Goal: Information Seeking & Learning: Learn about a topic

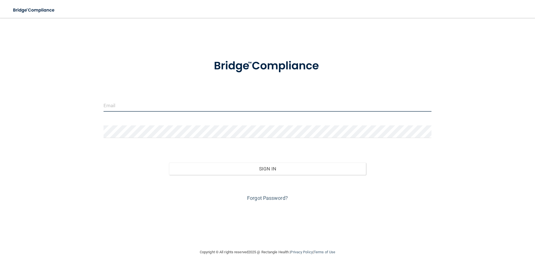
click at [255, 110] on input "email" at bounding box center [267, 105] width 328 height 13
type input "[EMAIL_ADDRESS][DOMAIN_NAME]"
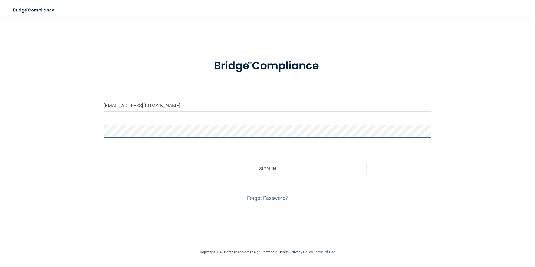
click at [169, 162] on button "Sign In" at bounding box center [267, 168] width 197 height 12
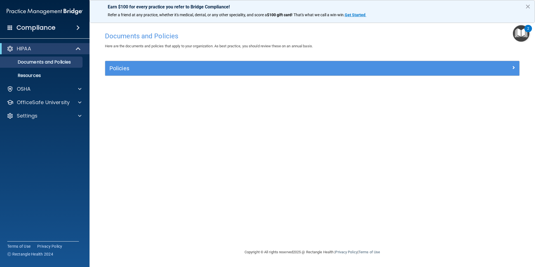
click at [523, 30] on img "Open Resource Center, 2 new notifications" at bounding box center [521, 33] width 17 height 17
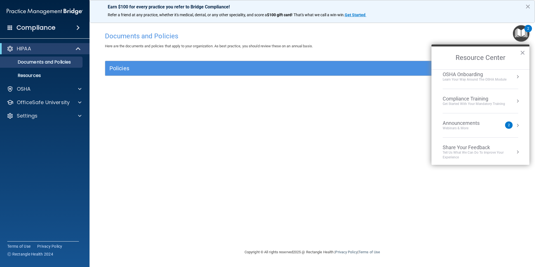
scroll to position [31, 0]
click at [510, 123] on div "Announcements Webinars & More 2" at bounding box center [480, 123] width 76 height 11
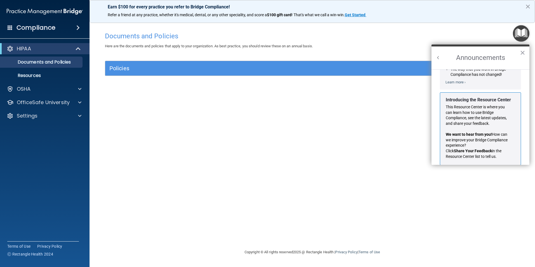
scroll to position [98, 0]
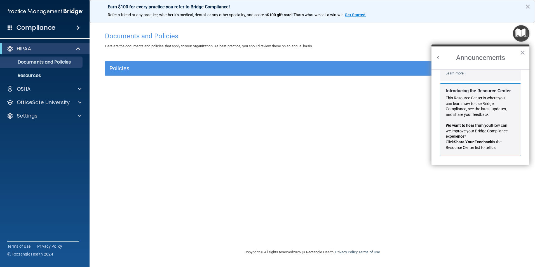
click at [491, 108] on p "This Resource Center is where you can learn how to use Bridge Compliance, see t…" at bounding box center [478, 106] width 65 height 22
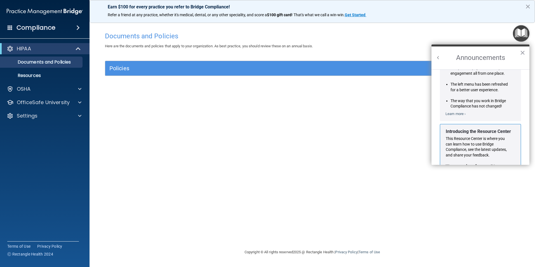
scroll to position [0, 0]
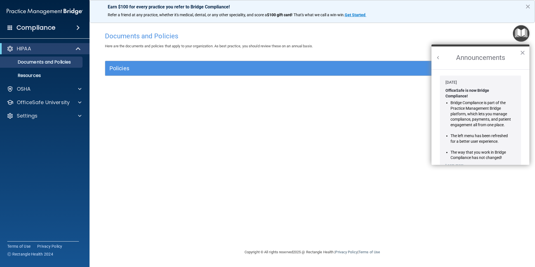
click at [438, 59] on button "Back to Resource Center Home" at bounding box center [438, 58] width 6 height 6
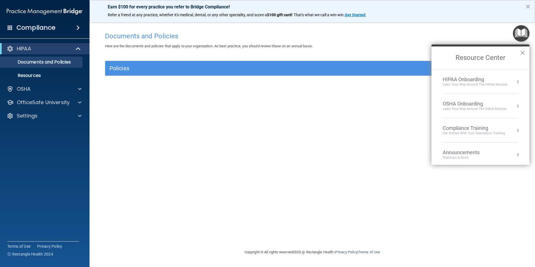
click at [470, 102] on div "OSHA Onboarding" at bounding box center [474, 104] width 64 height 6
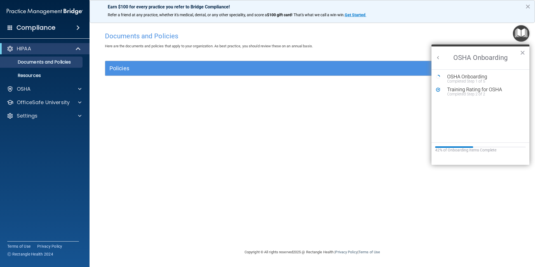
click at [439, 56] on button "Back to Resource Center Home" at bounding box center [438, 58] width 6 height 6
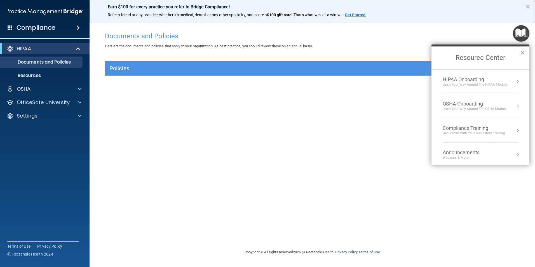
click at [461, 81] on div "HIPAA Onboarding" at bounding box center [474, 79] width 65 height 6
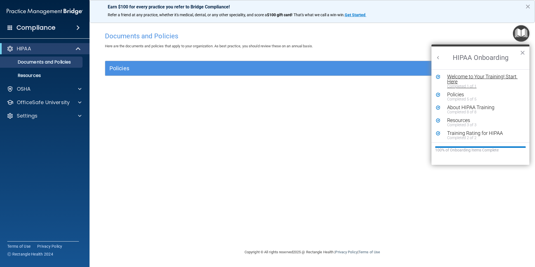
click at [464, 78] on div "Welcome to Your Training! Start Here" at bounding box center [482, 79] width 71 height 10
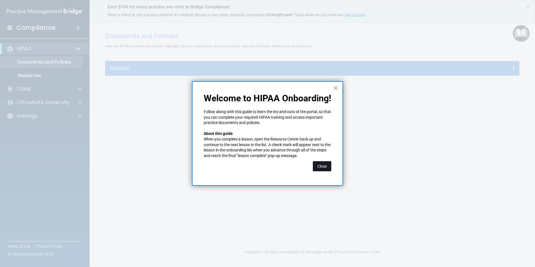
click at [329, 166] on button "Close" at bounding box center [322, 166] width 18 height 10
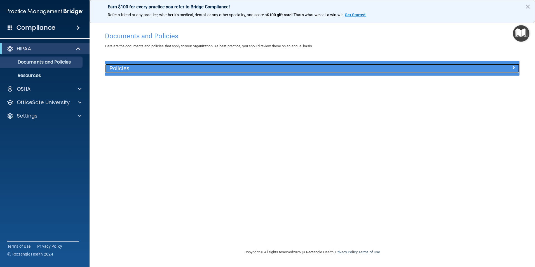
click at [224, 65] on div "Policies" at bounding box center [260, 68] width 310 height 9
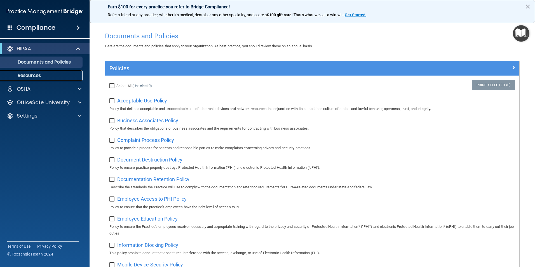
click at [49, 70] on link "Resources" at bounding box center [38, 75] width 88 height 11
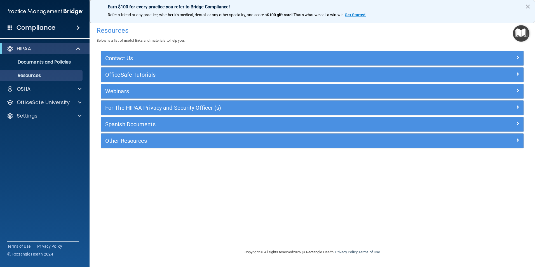
click at [517, 35] on img "Open Resource Center" at bounding box center [521, 33] width 17 height 17
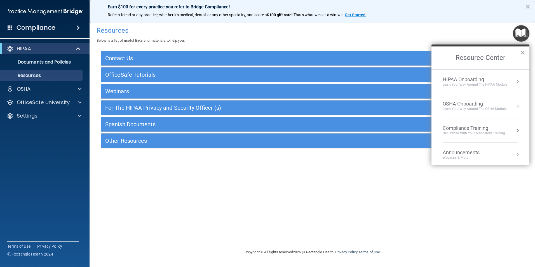
click at [475, 82] on div "Learn Your Way around the HIPAA module" at bounding box center [474, 84] width 65 height 5
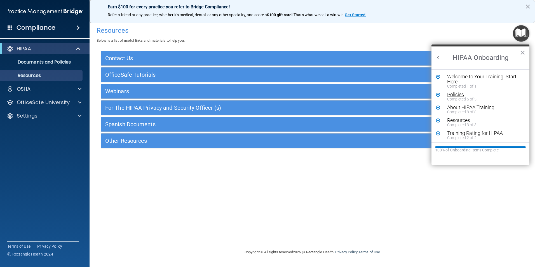
scroll to position [1, 0]
click at [473, 133] on div "Training Rating for HIPAA" at bounding box center [482, 131] width 71 height 5
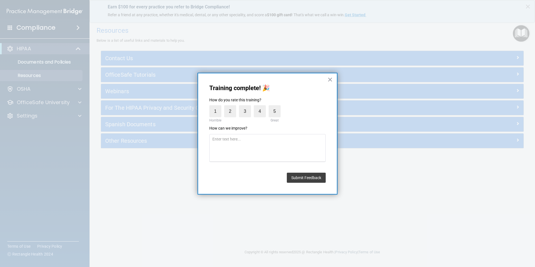
click at [328, 76] on button "×" at bounding box center [329, 79] width 5 height 9
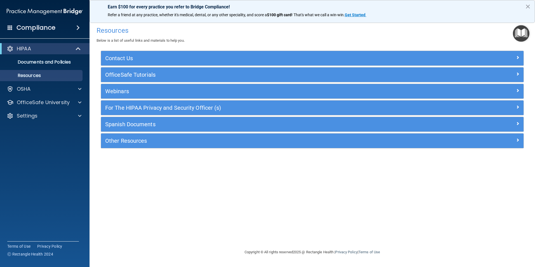
click at [524, 34] on img "Open Resource Center" at bounding box center [521, 33] width 17 height 17
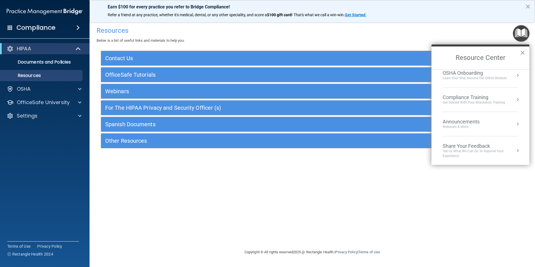
scroll to position [31, 0]
click at [494, 77] on div "Learn your way around the OSHA module" at bounding box center [474, 77] width 64 height 5
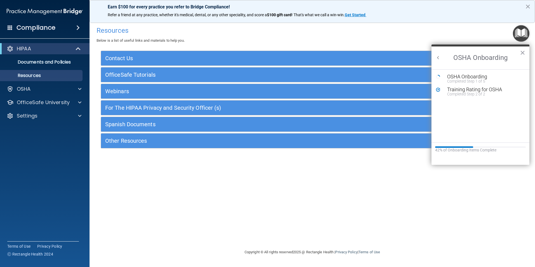
scroll to position [0, 0]
click at [522, 51] on button "×" at bounding box center [522, 52] width 5 height 9
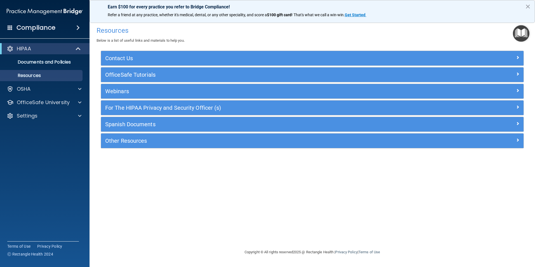
click at [520, 33] on img "Open Resource Center" at bounding box center [521, 33] width 17 height 17
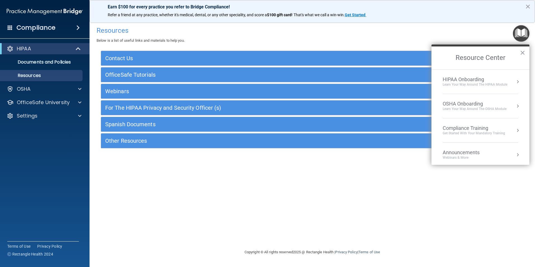
click at [482, 129] on div "Compliance Training" at bounding box center [473, 128] width 62 height 6
click at [474, 80] on div "HIPAA Training for Members" at bounding box center [467, 78] width 62 height 5
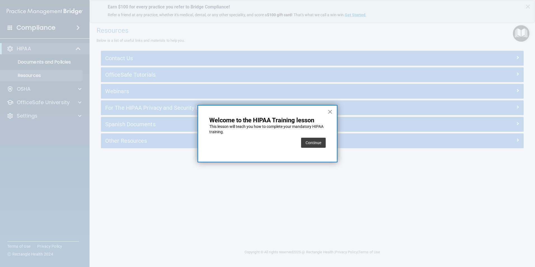
click at [322, 139] on button "Continue" at bounding box center [313, 143] width 25 height 10
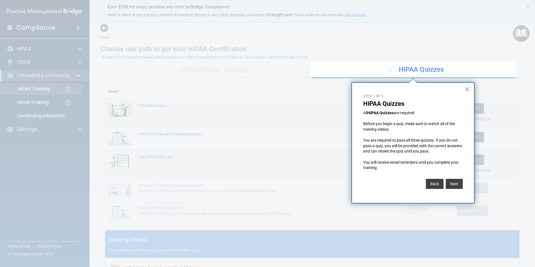
click at [465, 89] on button "×" at bounding box center [466, 88] width 5 height 9
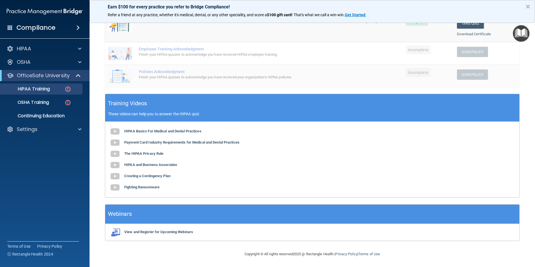
scroll to position [137, 0]
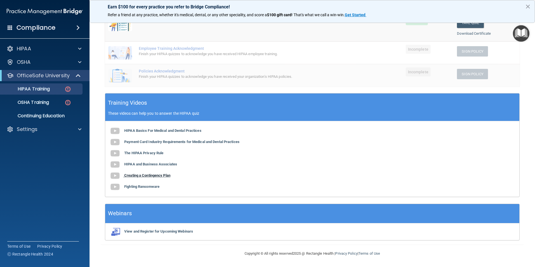
click at [166, 174] on b "Creating a Contingency Plan" at bounding box center [147, 175] width 46 height 4
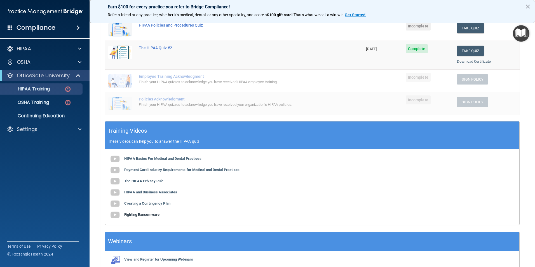
click at [152, 214] on b "Fighting Ransomware" at bounding box center [141, 214] width 35 height 4
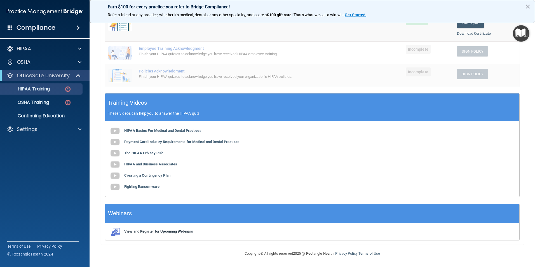
click at [170, 231] on b "View and Register for Upcoming Webinars" at bounding box center [158, 231] width 69 height 4
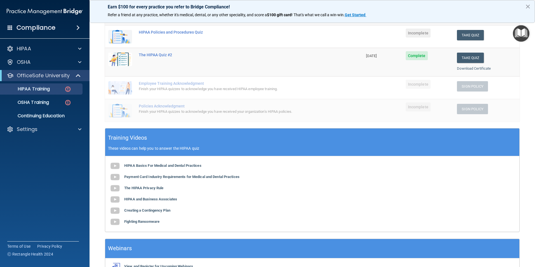
scroll to position [81, 0]
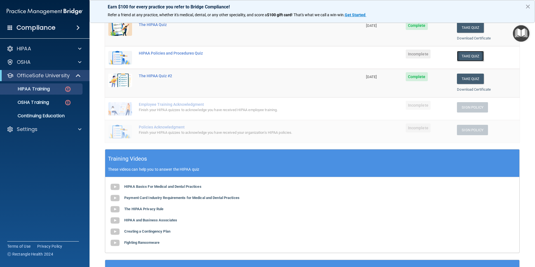
click at [468, 56] on button "Take Quiz" at bounding box center [470, 56] width 27 height 10
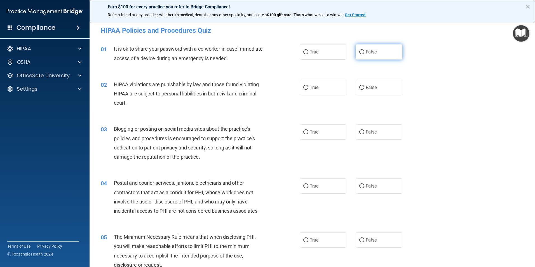
click at [359, 46] on label "False" at bounding box center [378, 51] width 47 height 15
click at [359, 50] on input "False" at bounding box center [361, 52] width 5 height 4
radio input "true"
click at [331, 86] on label "True" at bounding box center [323, 87] width 47 height 15
click at [308, 86] on input "True" at bounding box center [305, 88] width 5 height 4
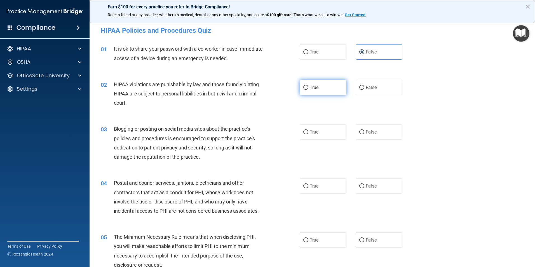
radio input "true"
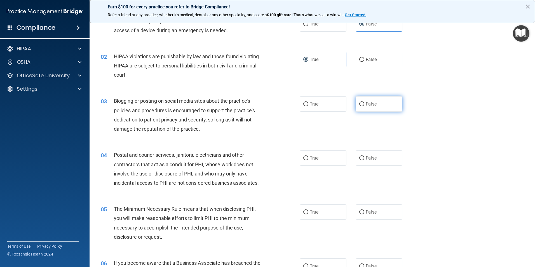
click at [365, 98] on label "False" at bounding box center [378, 103] width 47 height 15
click at [364, 102] on input "False" at bounding box center [361, 104] width 5 height 4
radio input "true"
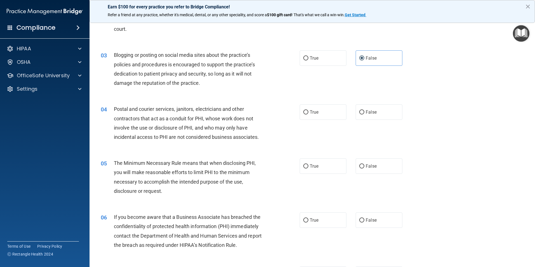
scroll to position [84, 0]
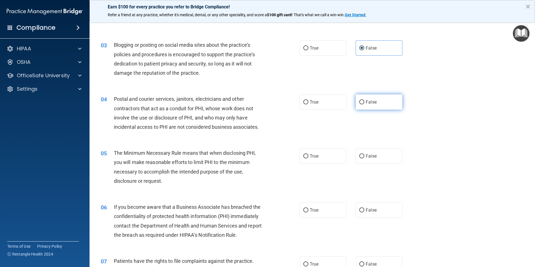
click at [366, 99] on span "False" at bounding box center [371, 101] width 11 height 5
click at [364, 100] on input "False" at bounding box center [361, 102] width 5 height 4
radio input "true"
click at [325, 96] on label "True" at bounding box center [323, 101] width 47 height 15
click at [308, 100] on input "True" at bounding box center [305, 102] width 5 height 4
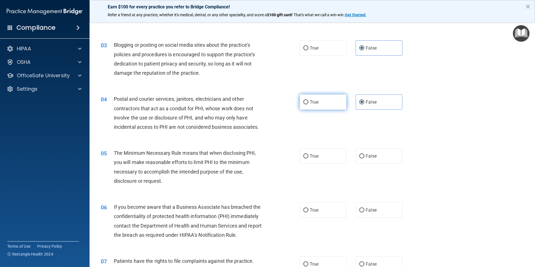
radio input "true"
radio input "false"
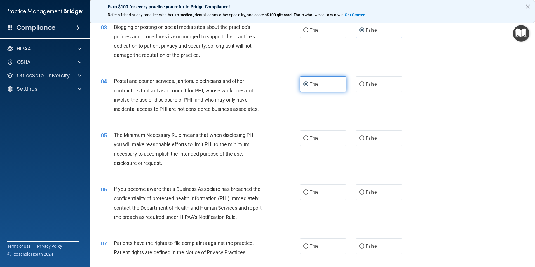
scroll to position [112, 0]
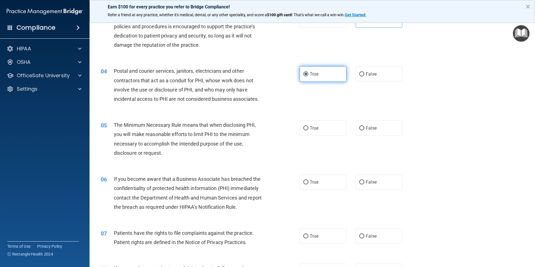
click at [329, 93] on div "04 Postal and courier services, janitors, electricians and other contractors th…" at bounding box center [311, 86] width 431 height 54
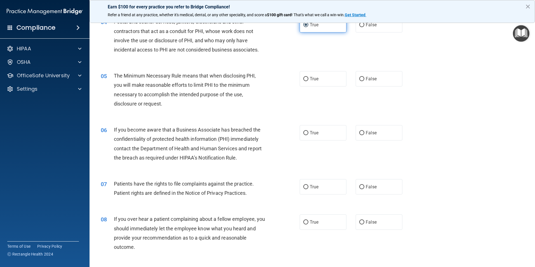
scroll to position [168, 0]
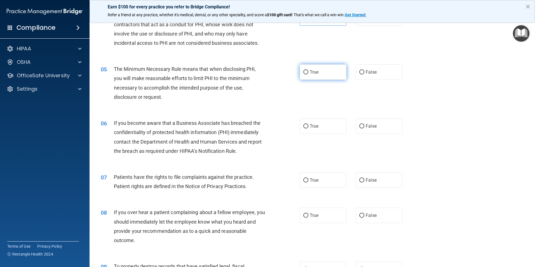
click at [314, 78] on label "True" at bounding box center [323, 71] width 47 height 15
click at [308, 74] on input "True" at bounding box center [305, 72] width 5 height 4
radio input "true"
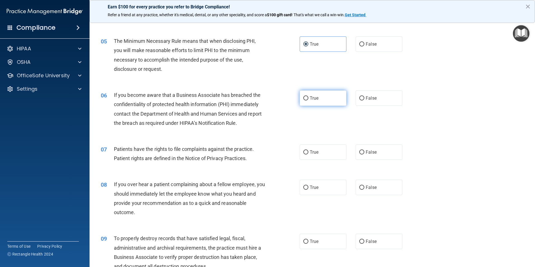
click at [306, 100] on input "True" at bounding box center [305, 98] width 5 height 4
radio input "true"
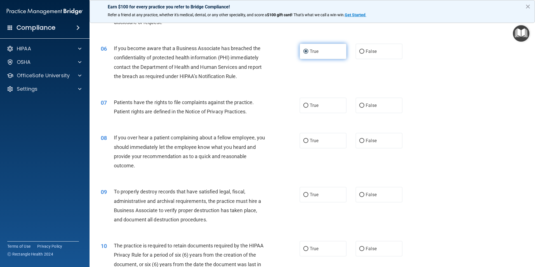
scroll to position [252, 0]
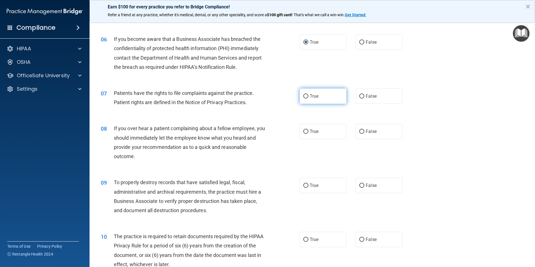
click at [309, 102] on label "True" at bounding box center [323, 95] width 47 height 15
click at [308, 98] on input "True" at bounding box center [305, 96] width 5 height 4
radio input "true"
click at [373, 138] on label "False" at bounding box center [378, 131] width 47 height 15
click at [364, 134] on input "False" at bounding box center [361, 131] width 5 height 4
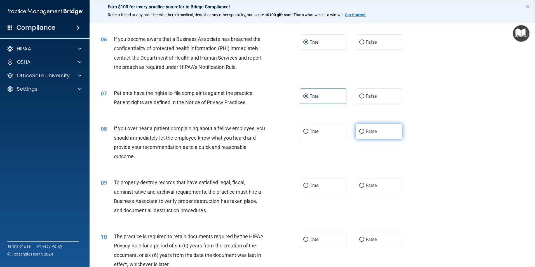
radio input "true"
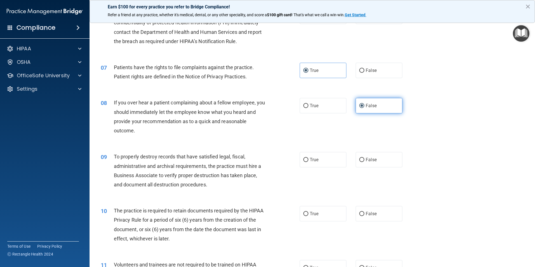
scroll to position [308, 0]
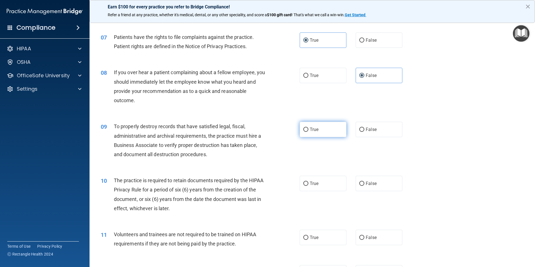
click at [316, 132] on span "True" at bounding box center [314, 129] width 9 height 5
click at [308, 132] on input "True" at bounding box center [305, 130] width 5 height 4
radio input "true"
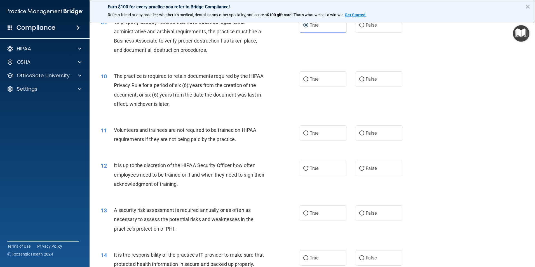
scroll to position [420, 0]
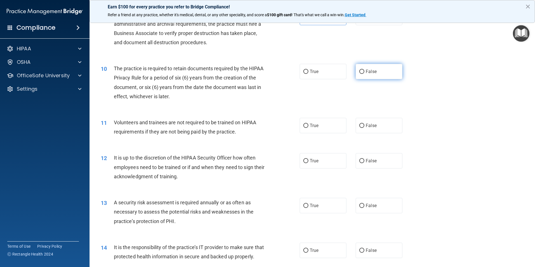
click at [358, 76] on label "False" at bounding box center [378, 71] width 47 height 15
click at [359, 74] on input "False" at bounding box center [361, 72] width 5 height 4
radio input "true"
click at [325, 73] on label "True" at bounding box center [323, 71] width 47 height 15
click at [308, 73] on input "True" at bounding box center [305, 72] width 5 height 4
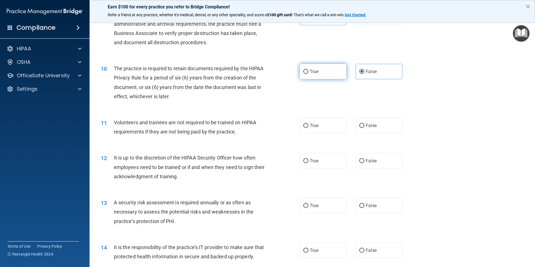
radio input "true"
radio input "false"
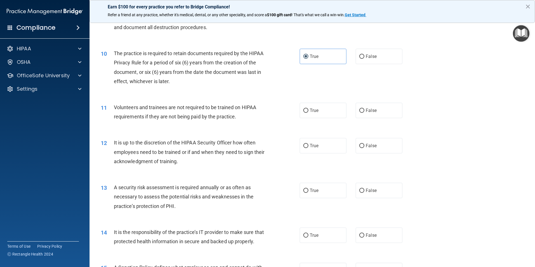
scroll to position [447, 0]
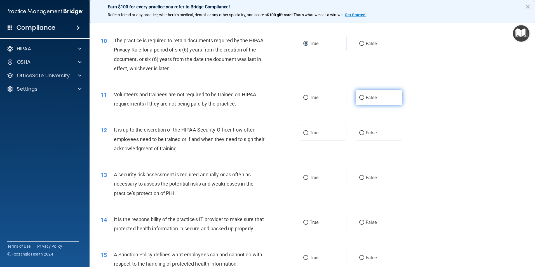
click at [375, 96] on label "False" at bounding box center [378, 97] width 47 height 15
click at [364, 96] on input "False" at bounding box center [361, 98] width 5 height 4
radio input "true"
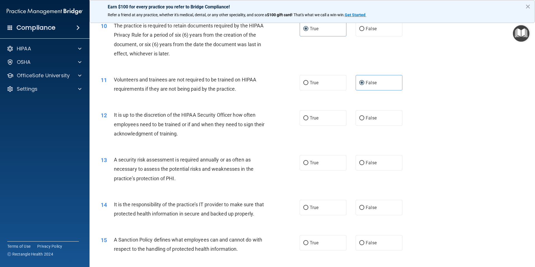
scroll to position [475, 0]
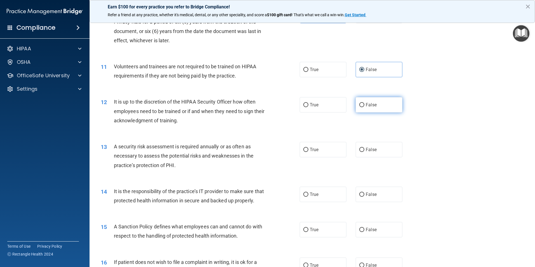
click at [360, 101] on label "False" at bounding box center [378, 104] width 47 height 15
click at [360, 103] on input "False" at bounding box center [361, 105] width 5 height 4
radio input "true"
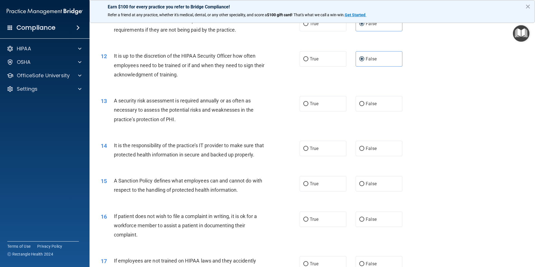
scroll to position [531, 0]
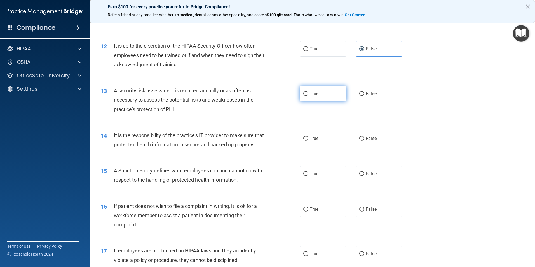
click at [323, 98] on label "True" at bounding box center [323, 93] width 47 height 15
click at [308, 96] on input "True" at bounding box center [305, 94] width 5 height 4
radio input "true"
click at [319, 135] on label "True" at bounding box center [323, 138] width 47 height 15
click at [308, 136] on input "True" at bounding box center [305, 138] width 5 height 4
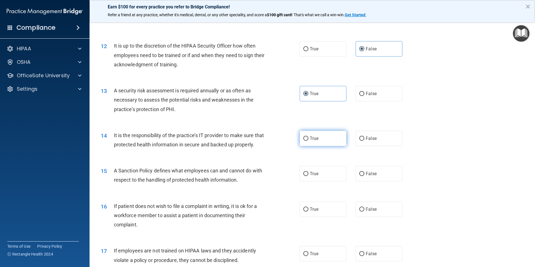
radio input "true"
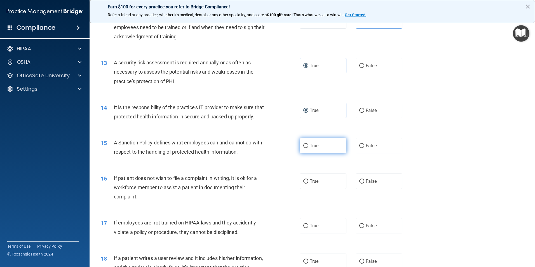
scroll to position [587, 0]
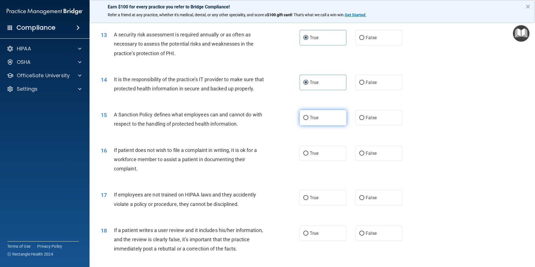
click at [308, 125] on label "True" at bounding box center [323, 117] width 47 height 15
click at [308, 120] on input "True" at bounding box center [305, 118] width 5 height 4
radio input "true"
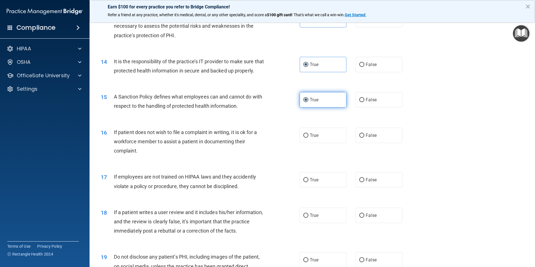
scroll to position [615, 0]
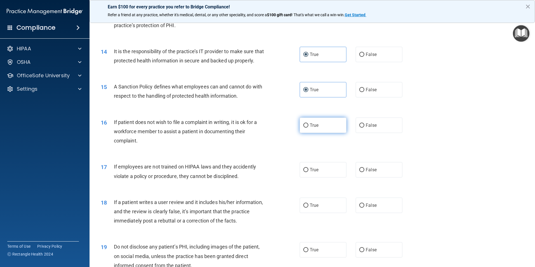
click at [313, 133] on label "True" at bounding box center [323, 124] width 47 height 15
click at [308, 128] on input "True" at bounding box center [305, 125] width 5 height 4
radio input "true"
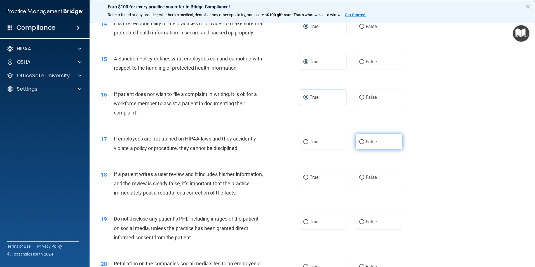
click at [391, 149] on label "False" at bounding box center [378, 141] width 47 height 15
click at [364, 144] on input "False" at bounding box center [361, 142] width 5 height 4
radio input "true"
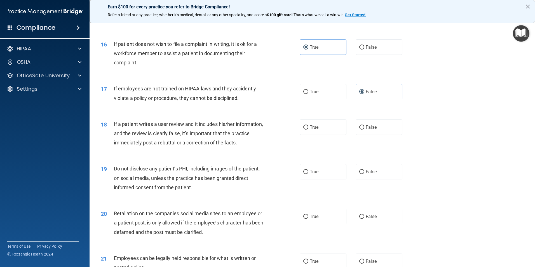
scroll to position [699, 0]
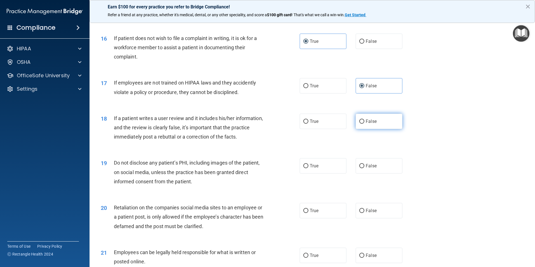
click at [368, 129] on label "False" at bounding box center [378, 121] width 47 height 15
click at [364, 124] on input "False" at bounding box center [361, 121] width 5 height 4
radio input "true"
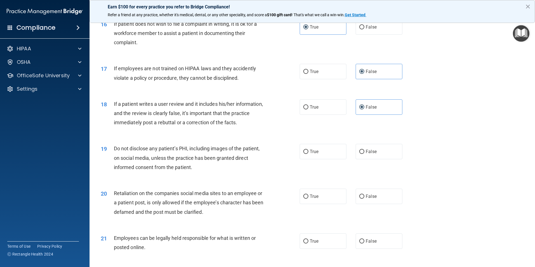
scroll to position [727, 0]
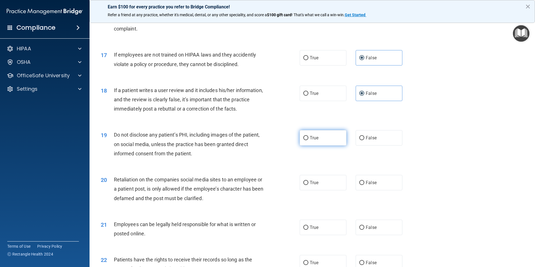
click at [313, 140] on span "True" at bounding box center [314, 137] width 9 height 5
click at [308, 140] on input "True" at bounding box center [305, 138] width 5 height 4
radio input "true"
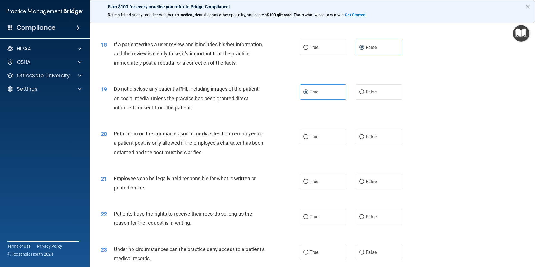
scroll to position [783, 0]
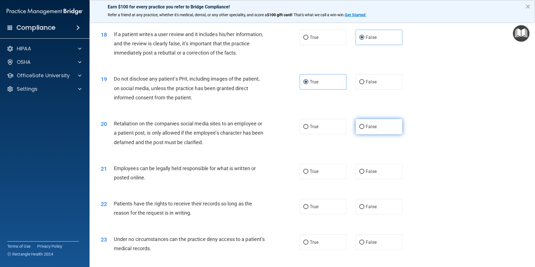
click at [355, 134] on label "False" at bounding box center [378, 126] width 47 height 15
click at [359, 129] on input "False" at bounding box center [361, 127] width 5 height 4
radio input "true"
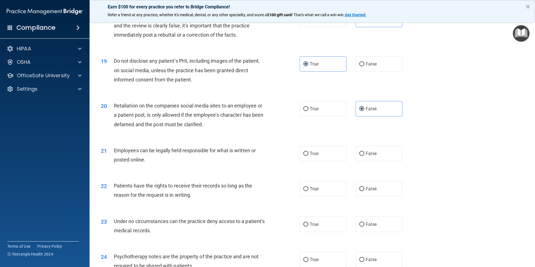
scroll to position [811, 0]
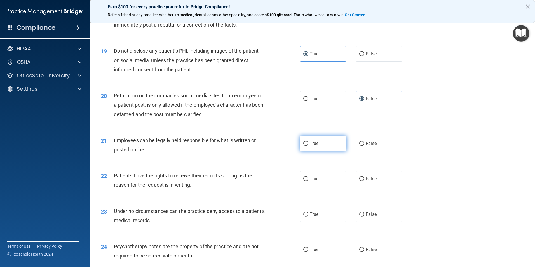
click at [310, 146] on span "True" at bounding box center [314, 143] width 9 height 5
click at [308, 146] on input "True" at bounding box center [305, 144] width 5 height 4
radio input "true"
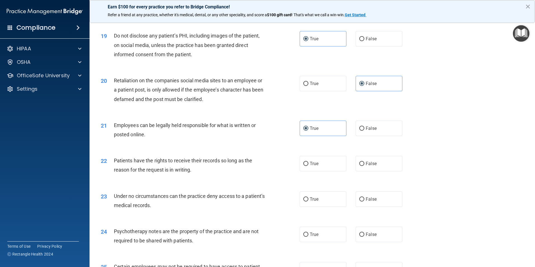
scroll to position [839, 0]
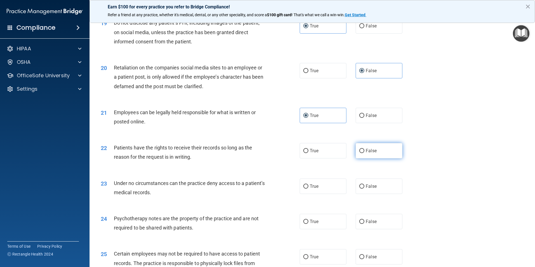
click at [373, 153] on span "False" at bounding box center [371, 150] width 11 height 5
click at [364, 153] on input "False" at bounding box center [361, 151] width 5 height 4
radio input "true"
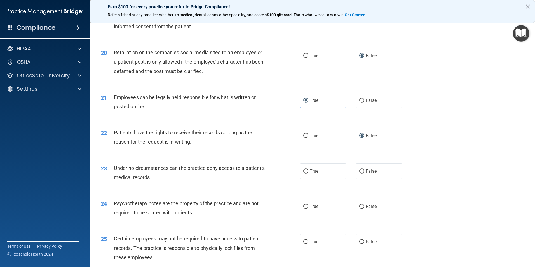
scroll to position [867, 0]
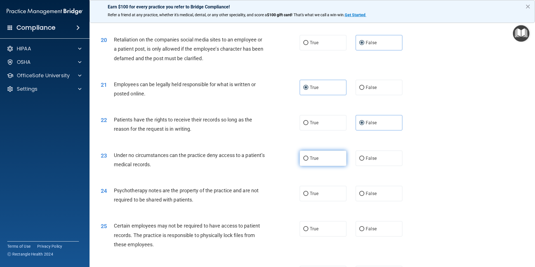
click at [327, 164] on label "True" at bounding box center [323, 157] width 47 height 15
click at [308, 161] on input "True" at bounding box center [305, 158] width 5 height 4
radio input "true"
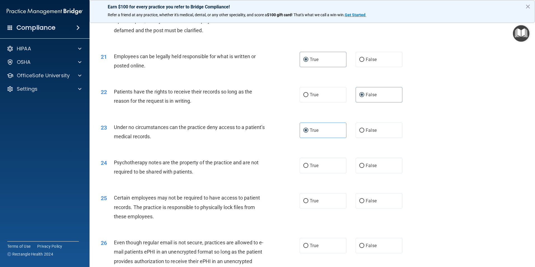
scroll to position [923, 0]
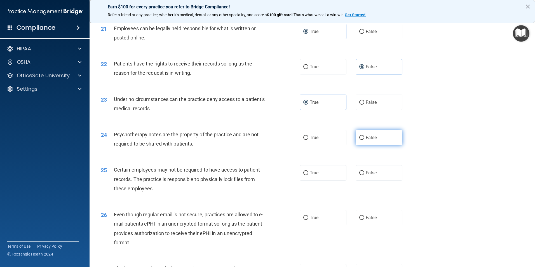
click at [359, 140] on input "False" at bounding box center [361, 138] width 5 height 4
radio input "true"
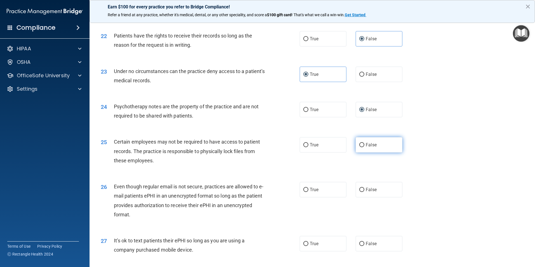
click at [361, 147] on input "False" at bounding box center [361, 145] width 5 height 4
radio input "true"
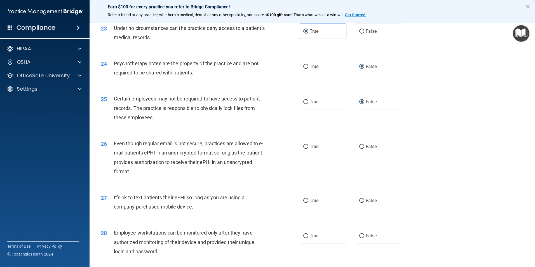
scroll to position [1007, 0]
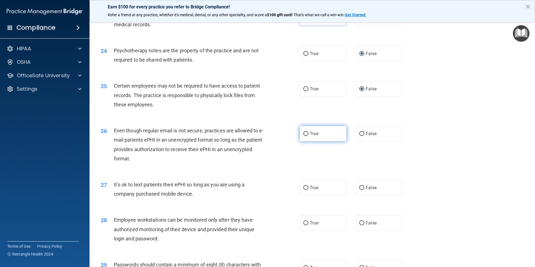
click at [310, 141] on label "True" at bounding box center [323, 133] width 47 height 15
click at [308, 136] on input "True" at bounding box center [305, 134] width 5 height 4
radio input "true"
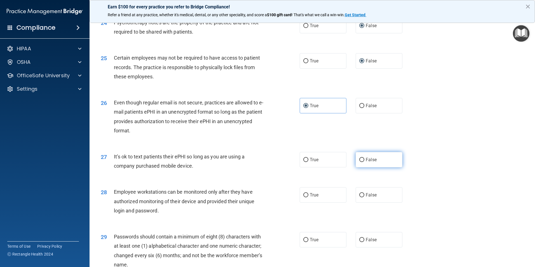
click at [371, 167] on label "False" at bounding box center [378, 159] width 47 height 15
click at [364, 162] on input "False" at bounding box center [361, 160] width 5 height 4
radio input "true"
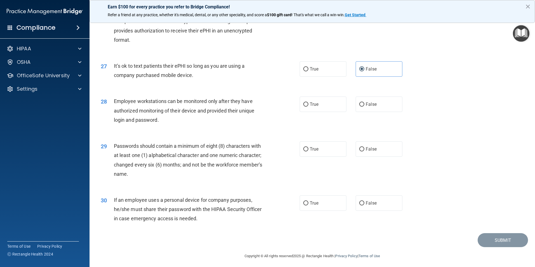
scroll to position [1137, 0]
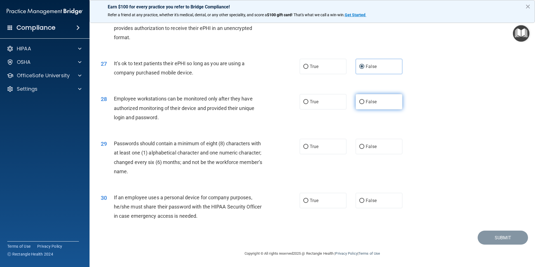
click at [383, 98] on label "False" at bounding box center [378, 101] width 47 height 15
click at [364, 100] on input "False" at bounding box center [361, 102] width 5 height 4
radio input "true"
click at [312, 151] on label "True" at bounding box center [323, 146] width 47 height 15
click at [308, 149] on input "True" at bounding box center [305, 147] width 5 height 4
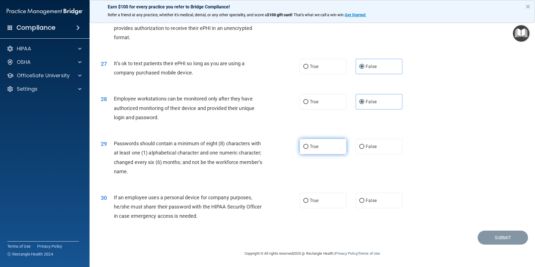
radio input "true"
click at [297, 201] on div "30 If an employee uses a personal device for company purposes, he/she must shar…" at bounding box center [200, 208] width 216 height 31
click at [316, 202] on span "True" at bounding box center [314, 200] width 9 height 5
click at [308, 202] on input "True" at bounding box center [305, 201] width 5 height 4
radio input "true"
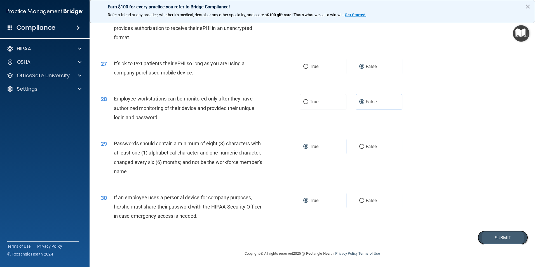
click at [477, 236] on button "Submit" at bounding box center [502, 237] width 50 height 14
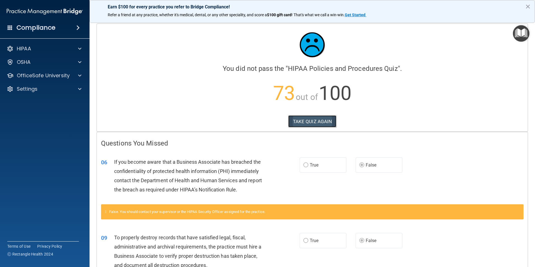
click at [324, 125] on button "TAKE QUIZ AGAIN" at bounding box center [312, 121] width 48 height 12
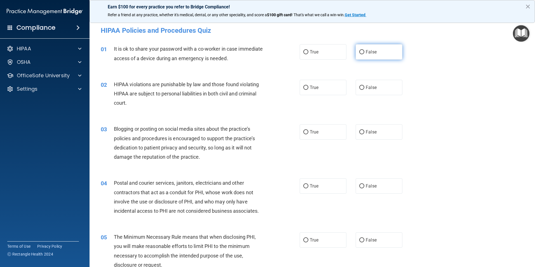
click at [359, 52] on input "False" at bounding box center [361, 52] width 5 height 4
radio input "true"
click at [326, 86] on label "True" at bounding box center [323, 87] width 47 height 15
click at [308, 86] on input "True" at bounding box center [305, 88] width 5 height 4
radio input "true"
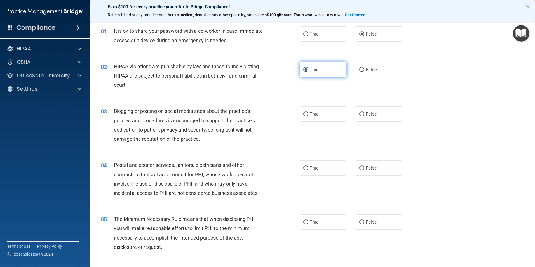
scroll to position [28, 0]
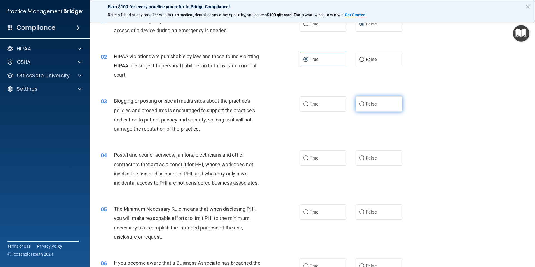
click at [371, 107] on label "False" at bounding box center [378, 103] width 47 height 15
click at [364, 106] on input "False" at bounding box center [361, 104] width 5 height 4
radio input "true"
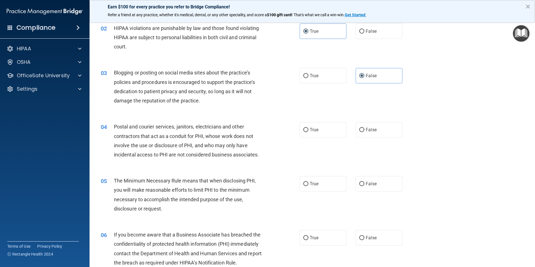
scroll to position [84, 0]
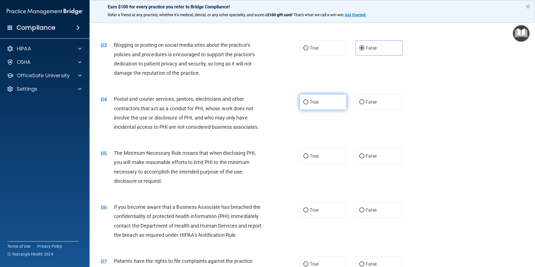
click at [307, 105] on label "True" at bounding box center [323, 101] width 47 height 15
click at [307, 104] on input "True" at bounding box center [305, 102] width 5 height 4
radio input "true"
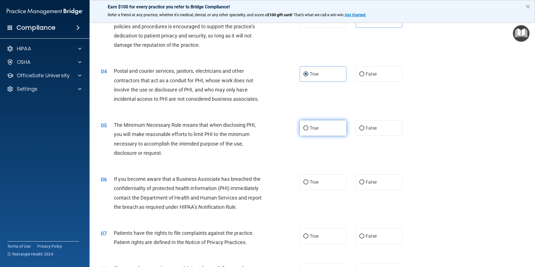
click at [316, 129] on span "True" at bounding box center [314, 127] width 9 height 5
click at [308, 129] on input "True" at bounding box center [305, 128] width 5 height 4
radio input "true"
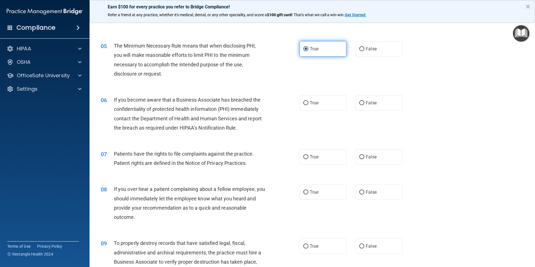
scroll to position [196, 0]
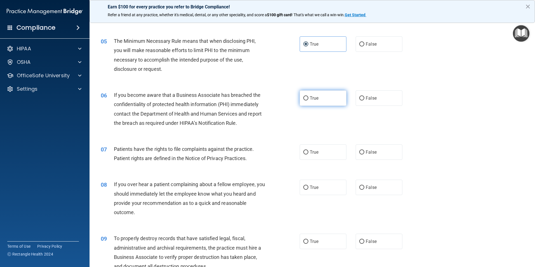
click at [311, 102] on label "True" at bounding box center [323, 97] width 47 height 15
click at [308, 100] on input "True" at bounding box center [305, 98] width 5 height 4
radio input "true"
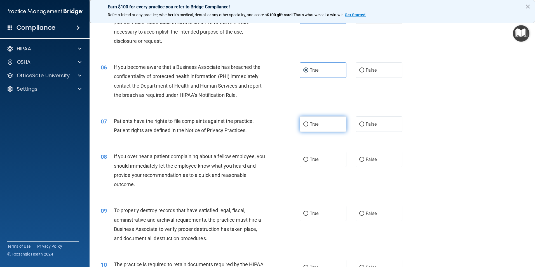
click at [306, 122] on input "True" at bounding box center [305, 124] width 5 height 4
radio input "true"
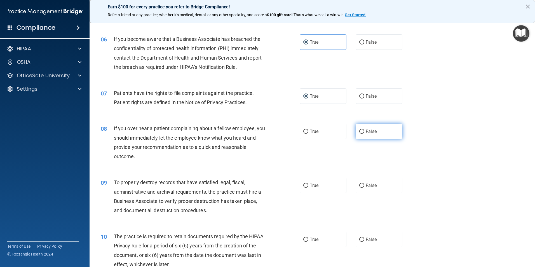
click at [387, 137] on label "False" at bounding box center [378, 131] width 47 height 15
click at [364, 134] on input "False" at bounding box center [361, 131] width 5 height 4
radio input "true"
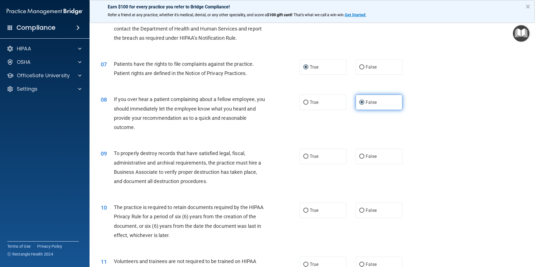
scroll to position [308, 0]
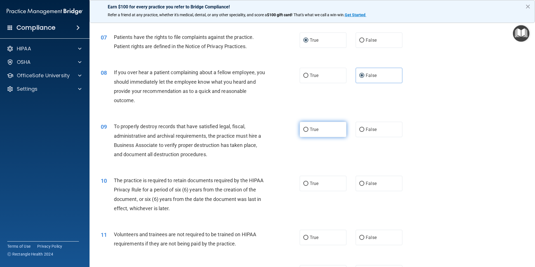
click at [300, 132] on label "True" at bounding box center [323, 129] width 47 height 15
click at [303, 132] on input "True" at bounding box center [305, 130] width 5 height 4
radio input "true"
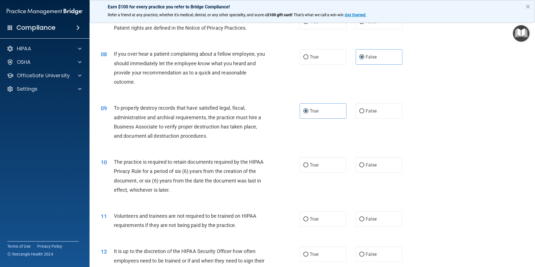
scroll to position [336, 0]
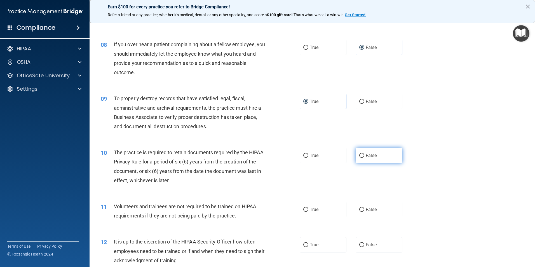
click at [359, 159] on label "False" at bounding box center [378, 155] width 47 height 15
click at [359, 158] on input "False" at bounding box center [361, 156] width 5 height 4
radio input "true"
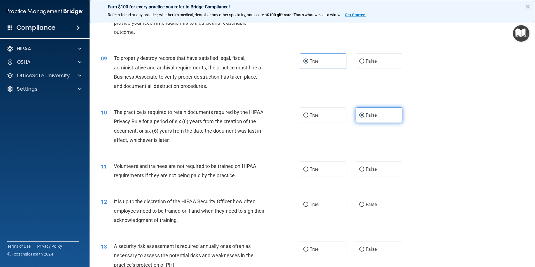
scroll to position [392, 0]
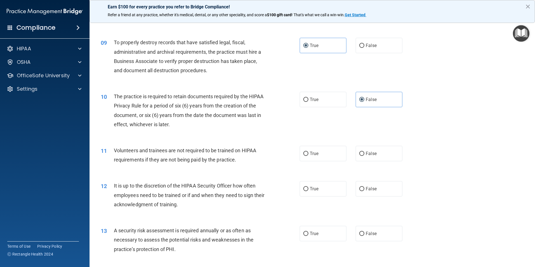
click at [322, 128] on div "10 The practice is required to retain documents required by the HIPAA Privacy R…" at bounding box center [311, 112] width 431 height 54
click at [347, 157] on div "True False" at bounding box center [356, 153] width 112 height 15
click at [385, 152] on label "False" at bounding box center [378, 153] width 47 height 15
click at [364, 152] on input "False" at bounding box center [361, 154] width 5 height 4
radio input "true"
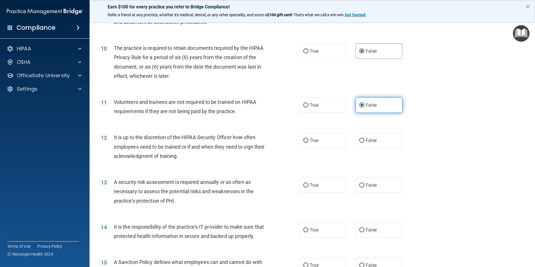
scroll to position [447, 0]
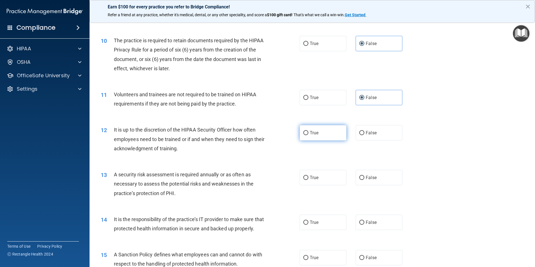
click at [305, 126] on label "True" at bounding box center [323, 132] width 47 height 15
click at [305, 131] on input "True" at bounding box center [305, 133] width 5 height 4
radio input "true"
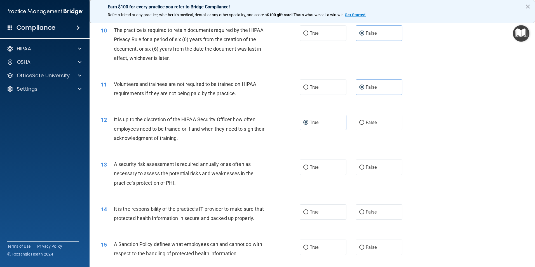
scroll to position [475, 0]
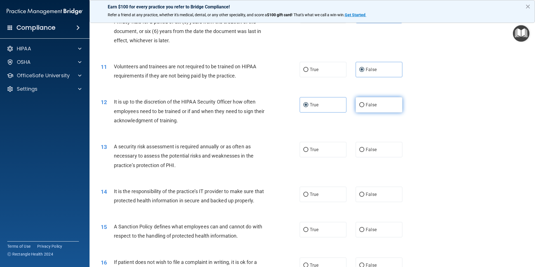
click at [390, 105] on label "False" at bounding box center [378, 104] width 47 height 15
click at [364, 105] on input "False" at bounding box center [361, 105] width 5 height 4
radio input "true"
radio input "false"
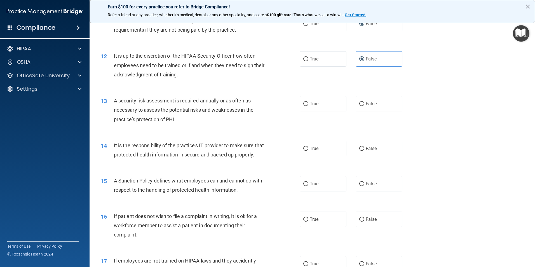
scroll to position [531, 0]
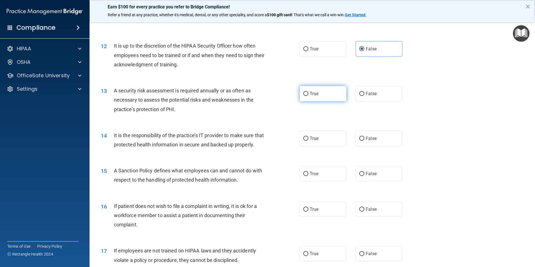
click at [303, 92] on input "True" at bounding box center [305, 94] width 5 height 4
radio input "true"
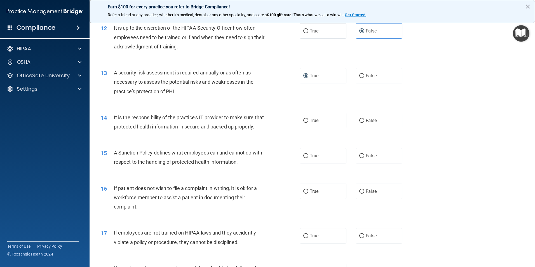
scroll to position [559, 0]
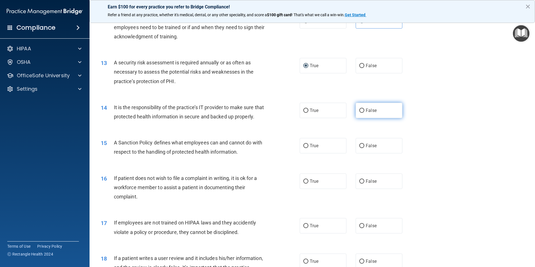
click at [374, 107] on label "False" at bounding box center [378, 110] width 47 height 15
click at [364, 109] on input "False" at bounding box center [361, 111] width 5 height 4
radio input "true"
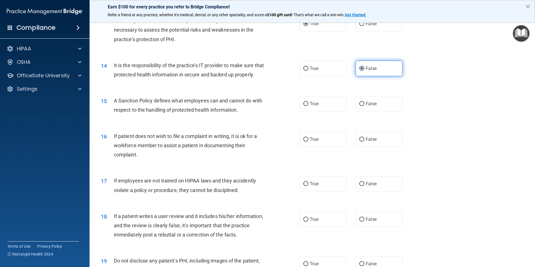
scroll to position [615, 0]
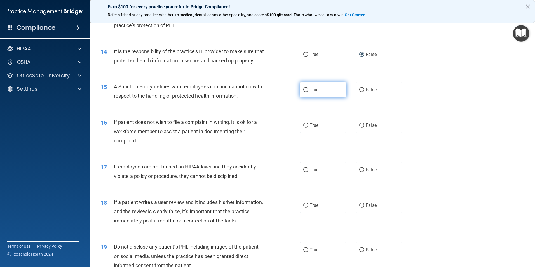
click at [322, 97] on label "True" at bounding box center [323, 89] width 47 height 15
click at [308, 92] on input "True" at bounding box center [305, 90] width 5 height 4
radio input "true"
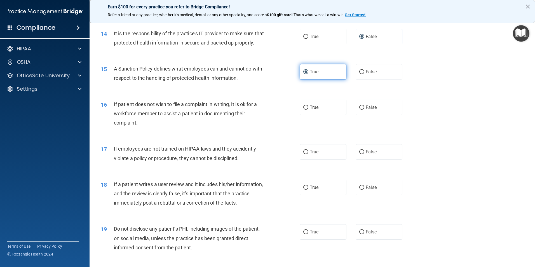
scroll to position [643, 0]
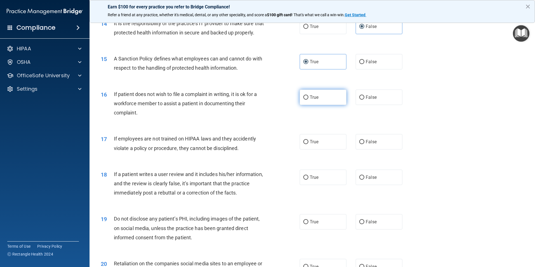
click at [315, 100] on span "True" at bounding box center [314, 97] width 9 height 5
click at [308, 100] on input "True" at bounding box center [305, 97] width 5 height 4
radio input "true"
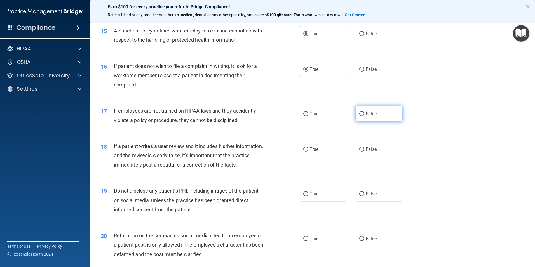
click at [372, 116] on span "False" at bounding box center [371, 113] width 11 height 5
click at [364, 116] on input "False" at bounding box center [361, 114] width 5 height 4
radio input "true"
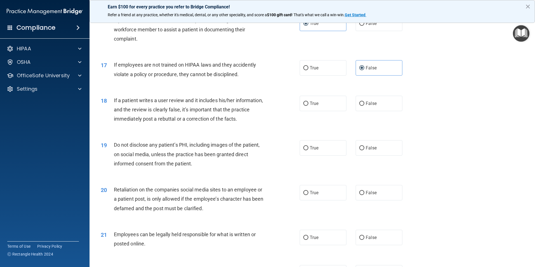
scroll to position [727, 0]
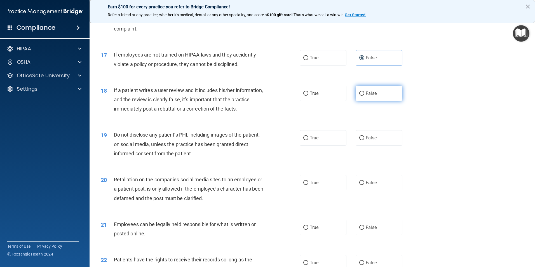
click at [359, 96] on input "False" at bounding box center [361, 93] width 5 height 4
radio input "true"
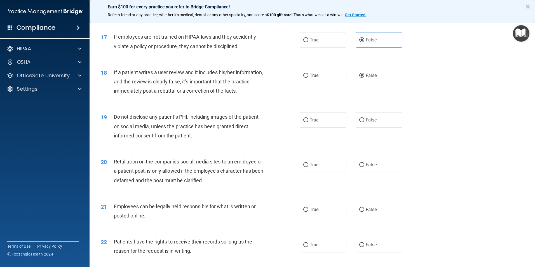
scroll to position [755, 0]
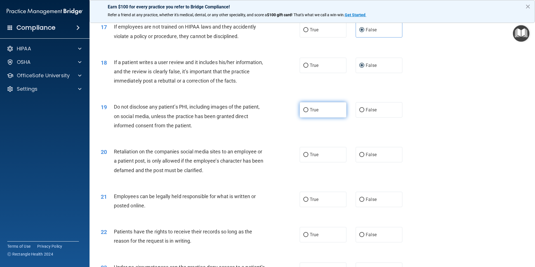
click at [316, 117] on label "True" at bounding box center [323, 109] width 47 height 15
click at [308, 112] on input "True" at bounding box center [305, 110] width 5 height 4
radio input "true"
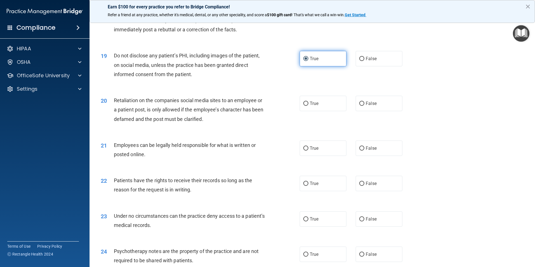
scroll to position [811, 0]
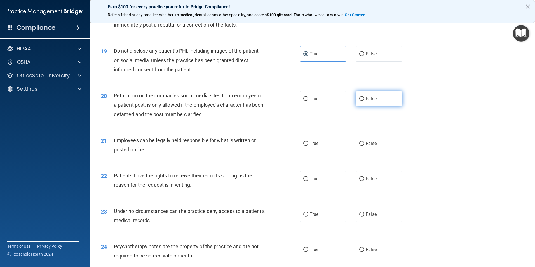
click at [385, 106] on label "False" at bounding box center [378, 98] width 47 height 15
click at [364, 101] on input "False" at bounding box center [361, 99] width 5 height 4
radio input "true"
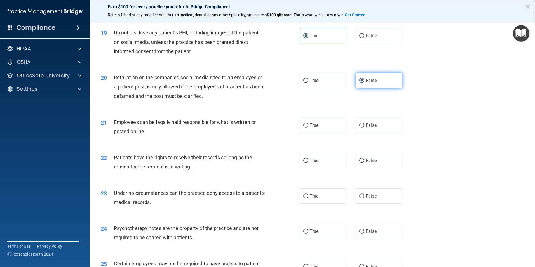
scroll to position [839, 0]
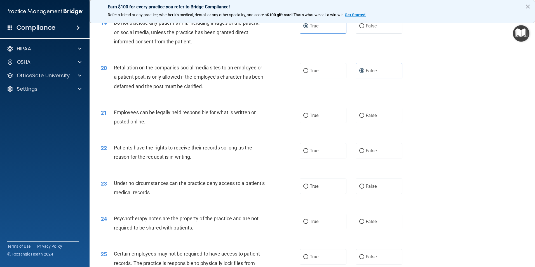
click at [383, 101] on div "20 Retaliation on the companies social media sites to an employee or a patient …" at bounding box center [311, 78] width 431 height 45
click at [300, 123] on label "True" at bounding box center [323, 115] width 47 height 15
click at [303, 118] on input "True" at bounding box center [305, 116] width 5 height 4
radio input "true"
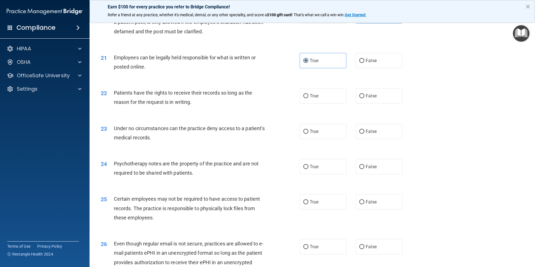
scroll to position [895, 0]
click at [319, 98] on label "True" at bounding box center [323, 94] width 47 height 15
click at [308, 97] on input "True" at bounding box center [305, 95] width 5 height 4
radio input "true"
click at [395, 101] on label "False" at bounding box center [378, 94] width 47 height 15
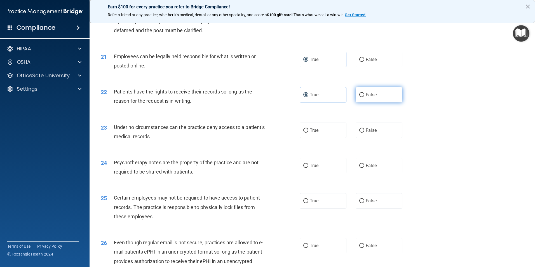
click at [364, 97] on input "False" at bounding box center [361, 95] width 5 height 4
radio input "true"
click at [303, 97] on input "True" at bounding box center [305, 95] width 5 height 4
radio input "true"
radio input "false"
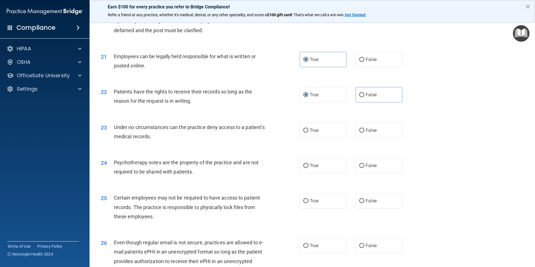
click at [315, 130] on div "23 Under no circumstances can the practice deny access to a patient’s medical r…" at bounding box center [311, 133] width 431 height 35
click at [317, 138] on label "True" at bounding box center [323, 129] width 47 height 15
click at [308, 133] on input "True" at bounding box center [305, 130] width 5 height 4
radio input "true"
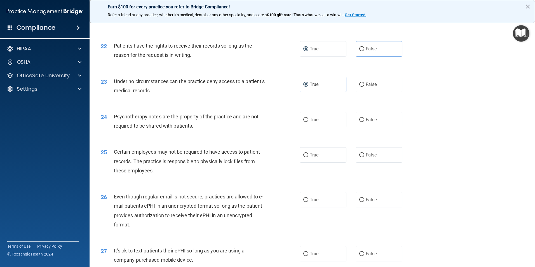
scroll to position [951, 0]
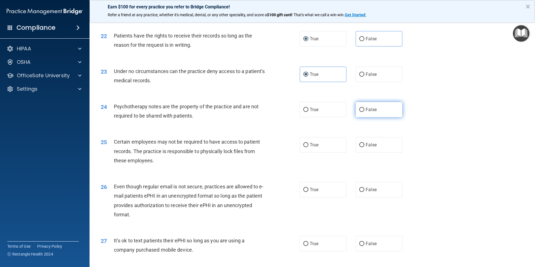
click at [376, 114] on label "False" at bounding box center [378, 109] width 47 height 15
click at [364, 112] on input "False" at bounding box center [361, 110] width 5 height 4
radio input "true"
click at [343, 117] on label "True" at bounding box center [323, 109] width 47 height 15
click at [308, 112] on input "True" at bounding box center [305, 110] width 5 height 4
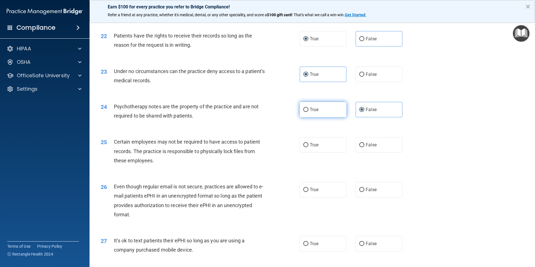
radio input "true"
radio input "false"
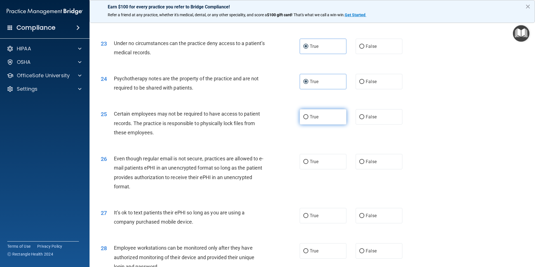
click at [326, 121] on label "True" at bounding box center [323, 116] width 47 height 15
click at [308, 119] on input "True" at bounding box center [305, 117] width 5 height 4
radio input "true"
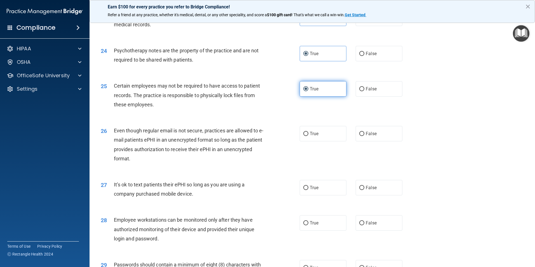
scroll to position [1035, 0]
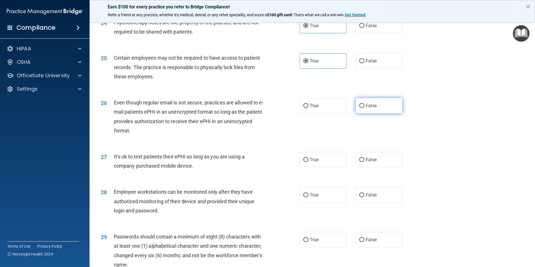
click at [380, 111] on label "False" at bounding box center [378, 105] width 47 height 15
click at [364, 108] on input "False" at bounding box center [361, 106] width 5 height 4
radio input "true"
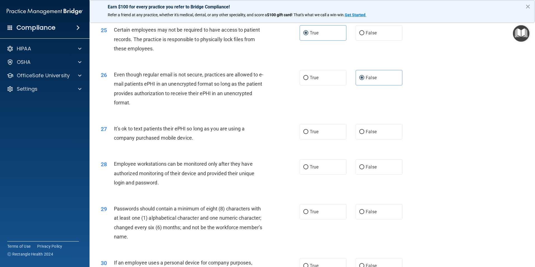
scroll to position [1091, 0]
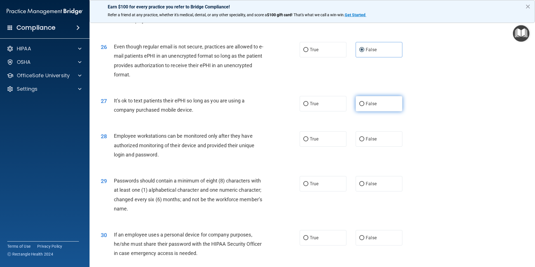
click at [378, 111] on label "False" at bounding box center [378, 103] width 47 height 15
click at [364, 106] on input "False" at bounding box center [361, 104] width 5 height 4
radio input "true"
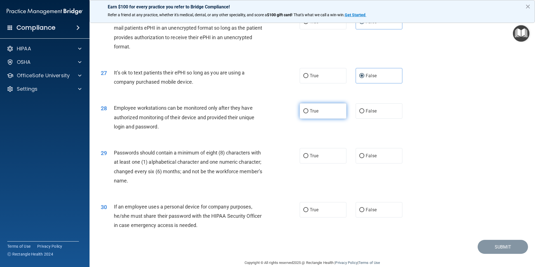
click at [327, 118] on label "True" at bounding box center [323, 110] width 47 height 15
click at [308, 113] on input "True" at bounding box center [305, 111] width 5 height 4
radio input "true"
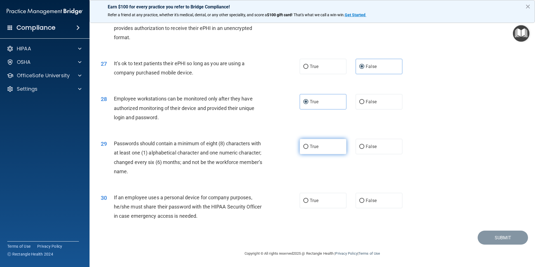
click at [326, 146] on label "True" at bounding box center [323, 146] width 47 height 15
click at [308, 146] on input "True" at bounding box center [305, 147] width 5 height 4
radio input "true"
click at [376, 198] on label "False" at bounding box center [378, 200] width 47 height 15
click at [364, 199] on input "False" at bounding box center [361, 201] width 5 height 4
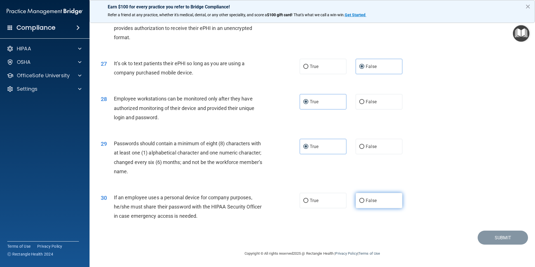
radio input "true"
click at [485, 236] on button "Submit" at bounding box center [502, 237] width 50 height 14
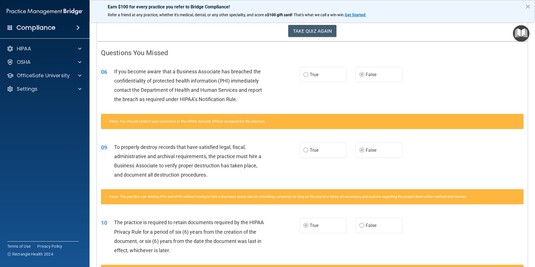
scroll to position [57, 0]
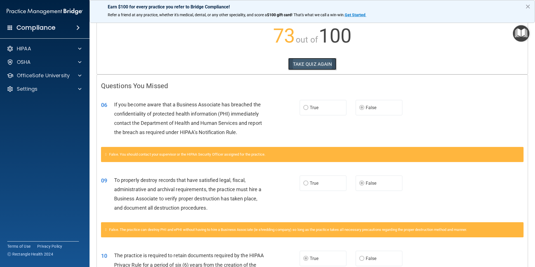
click at [300, 65] on button "TAKE QUIZ AGAIN" at bounding box center [312, 64] width 48 height 12
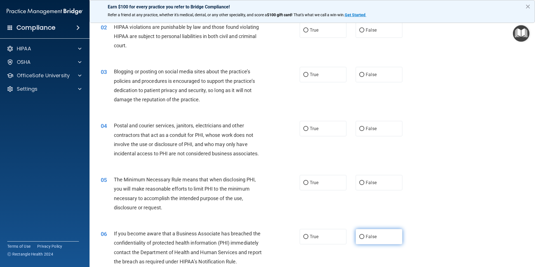
click at [363, 233] on label "False" at bounding box center [378, 236] width 47 height 15
click at [363, 235] on input "False" at bounding box center [361, 237] width 5 height 4
radio input "true"
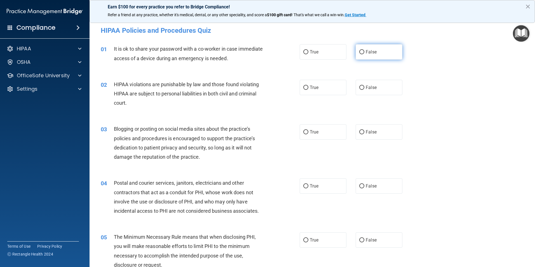
click at [374, 51] on label "False" at bounding box center [378, 51] width 47 height 15
click at [364, 51] on input "False" at bounding box center [361, 52] width 5 height 4
radio input "true"
click at [328, 91] on label "True" at bounding box center [323, 87] width 47 height 15
click at [308, 90] on input "True" at bounding box center [305, 88] width 5 height 4
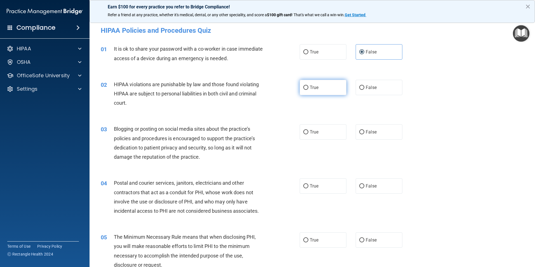
radio input "true"
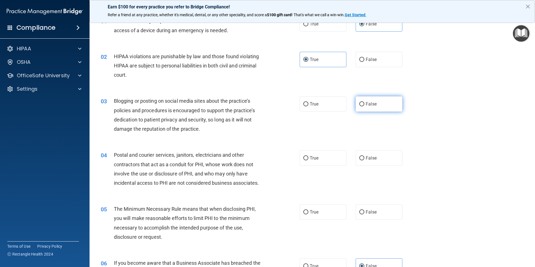
click at [363, 103] on label "False" at bounding box center [378, 103] width 47 height 15
click at [363, 103] on input "False" at bounding box center [361, 104] width 5 height 4
radio input "true"
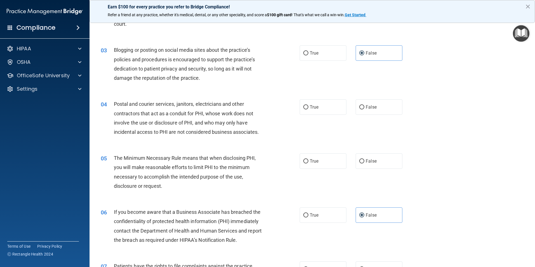
scroll to position [84, 0]
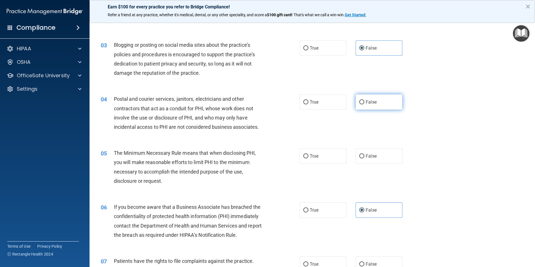
click at [369, 103] on span "False" at bounding box center [371, 101] width 11 height 5
click at [364, 103] on input "False" at bounding box center [361, 102] width 5 height 4
radio input "true"
click at [305, 155] on input "True" at bounding box center [305, 156] width 5 height 4
radio input "true"
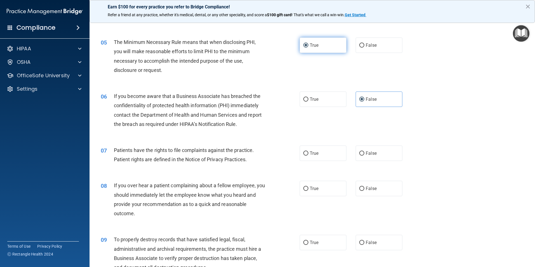
scroll to position [196, 0]
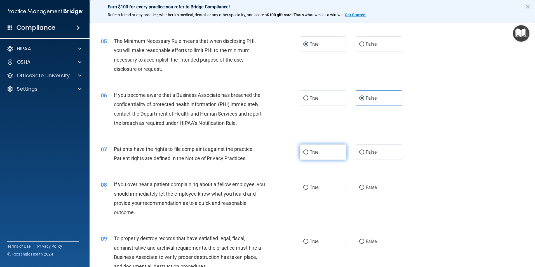
click at [302, 155] on label "True" at bounding box center [323, 151] width 47 height 15
click at [303, 154] on input "True" at bounding box center [305, 152] width 5 height 4
radio input "true"
click at [372, 189] on span "False" at bounding box center [371, 187] width 11 height 5
click at [364, 189] on input "False" at bounding box center [361, 187] width 5 height 4
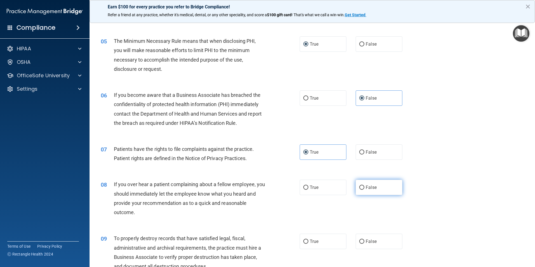
radio input "true"
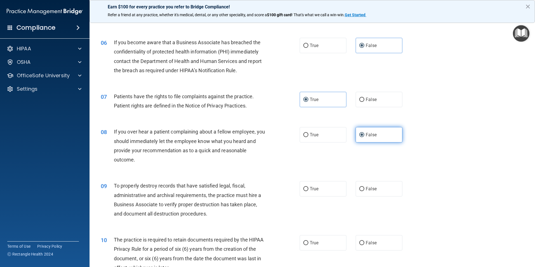
scroll to position [252, 0]
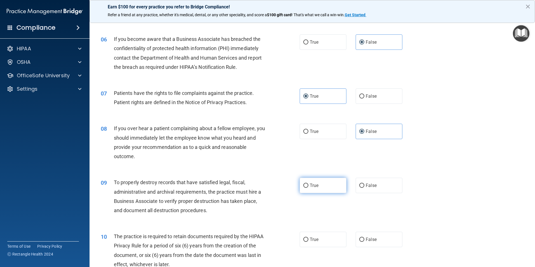
click at [322, 182] on label "True" at bounding box center [323, 185] width 47 height 15
click at [308, 183] on input "True" at bounding box center [305, 185] width 5 height 4
radio input "true"
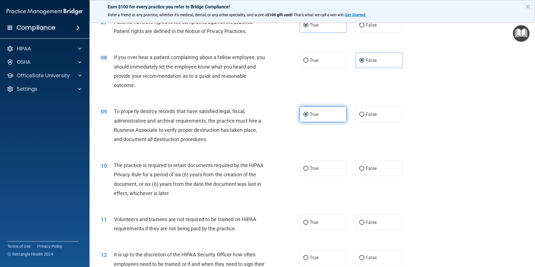
scroll to position [336, 0]
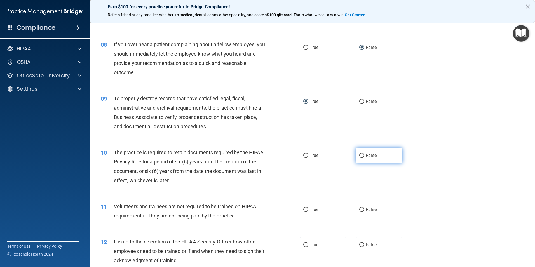
click at [375, 154] on label "False" at bounding box center [378, 155] width 47 height 15
click at [364, 154] on input "False" at bounding box center [361, 156] width 5 height 4
radio input "true"
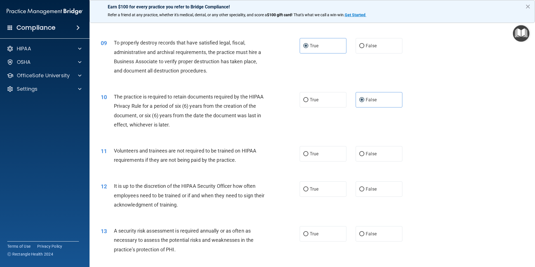
scroll to position [392, 0]
click at [367, 153] on span "False" at bounding box center [371, 153] width 11 height 5
click at [364, 153] on input "False" at bounding box center [361, 154] width 5 height 4
radio input "true"
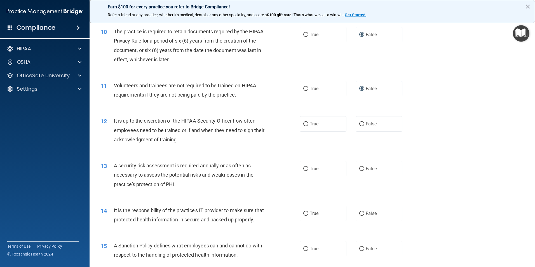
scroll to position [475, 0]
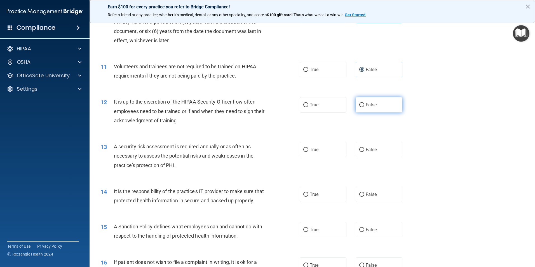
click at [363, 108] on label "False" at bounding box center [378, 104] width 47 height 15
click at [363, 107] on input "False" at bounding box center [361, 105] width 5 height 4
radio input "true"
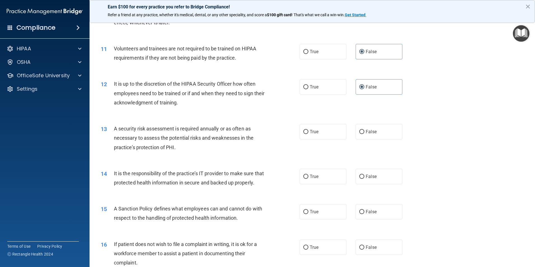
scroll to position [503, 0]
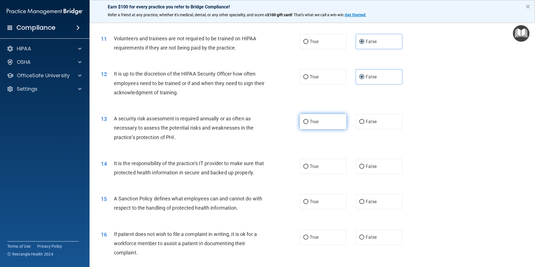
click at [319, 123] on label "True" at bounding box center [323, 121] width 47 height 15
click at [308, 123] on input "True" at bounding box center [305, 122] width 5 height 4
radio input "true"
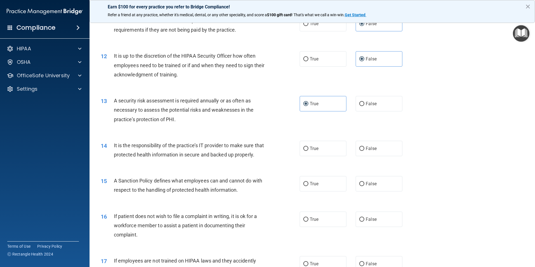
scroll to position [531, 0]
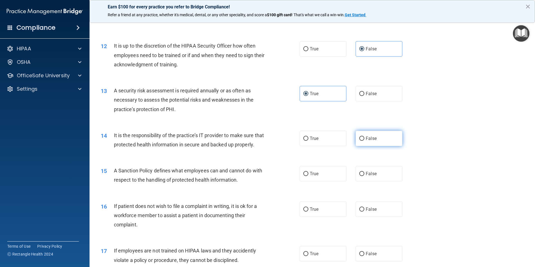
click at [356, 140] on label "False" at bounding box center [378, 138] width 47 height 15
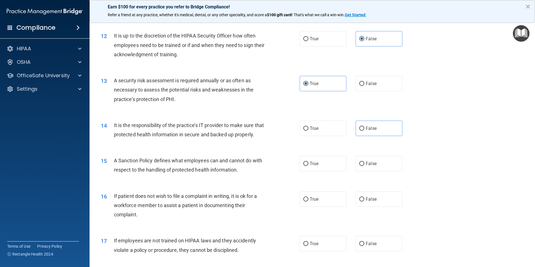
scroll to position [559, 0]
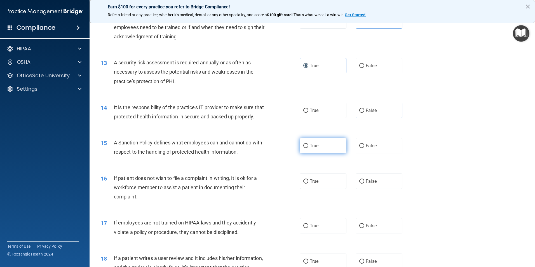
click at [321, 152] on label "True" at bounding box center [323, 145] width 47 height 15
click at [308, 148] on input "True" at bounding box center [305, 146] width 5 height 4
radio input "true"
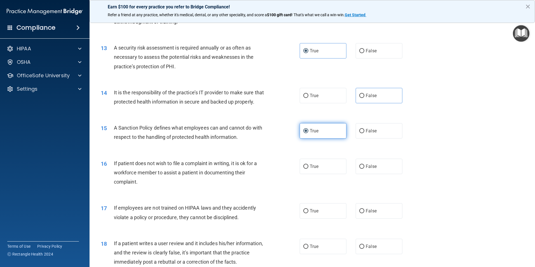
scroll to position [587, 0]
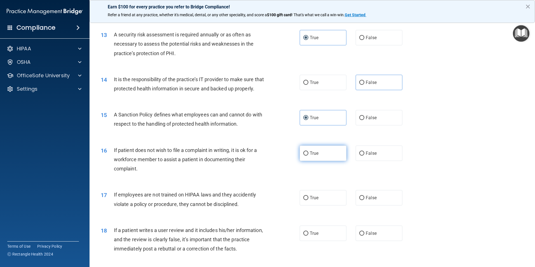
click at [311, 156] on span "True" at bounding box center [314, 152] width 9 height 5
click at [308, 155] on input "True" at bounding box center [305, 153] width 5 height 4
radio input "true"
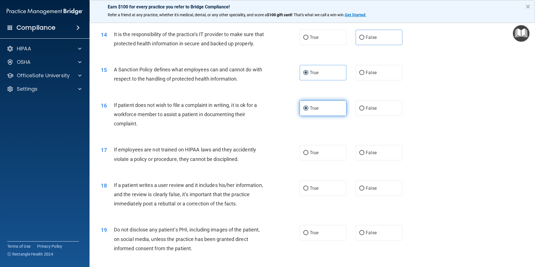
scroll to position [643, 0]
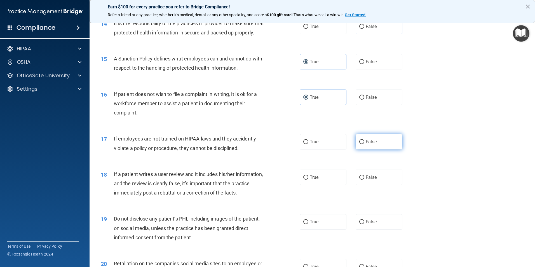
click at [371, 147] on label "False" at bounding box center [378, 141] width 47 height 15
click at [364, 144] on input "False" at bounding box center [361, 142] width 5 height 4
radio input "true"
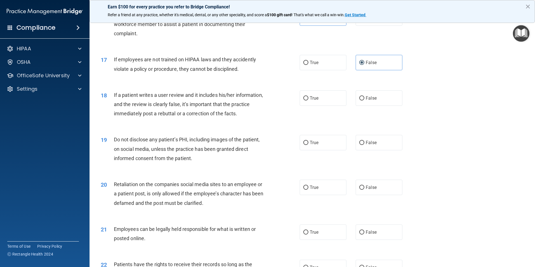
scroll to position [727, 0]
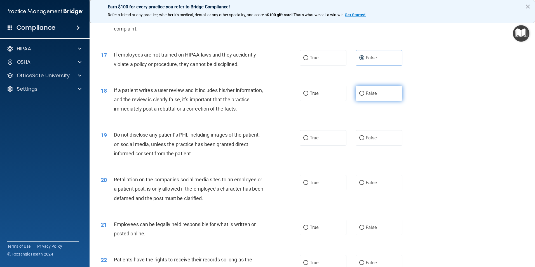
click at [362, 101] on label "False" at bounding box center [378, 93] width 47 height 15
click at [362, 96] on input "False" at bounding box center [361, 93] width 5 height 4
radio input "true"
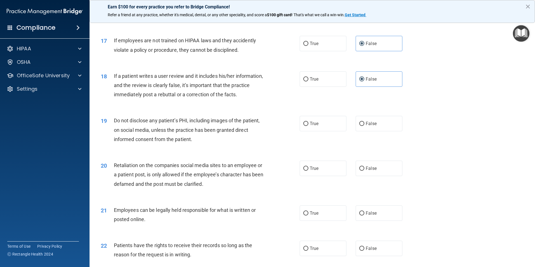
scroll to position [755, 0]
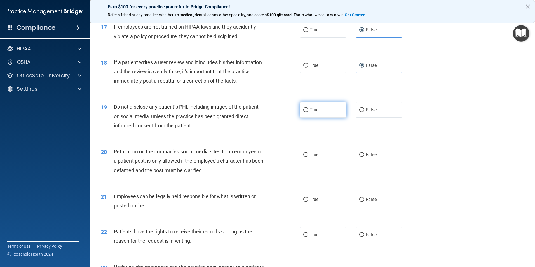
click at [333, 116] on label "True" at bounding box center [323, 109] width 47 height 15
click at [308, 112] on input "True" at bounding box center [305, 110] width 5 height 4
radio input "true"
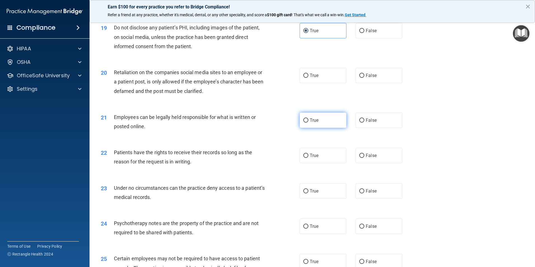
scroll to position [839, 0]
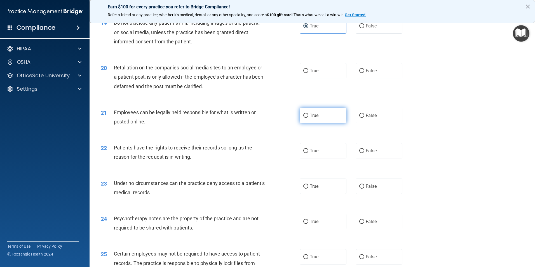
click at [321, 123] on label "True" at bounding box center [323, 115] width 47 height 15
click at [308, 118] on input "True" at bounding box center [305, 116] width 5 height 4
radio input "true"
click at [377, 78] on label "False" at bounding box center [378, 70] width 47 height 15
click at [364, 73] on input "False" at bounding box center [361, 71] width 5 height 4
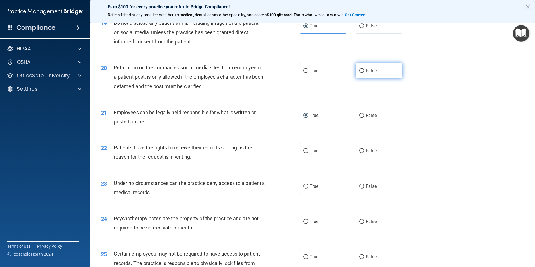
radio input "true"
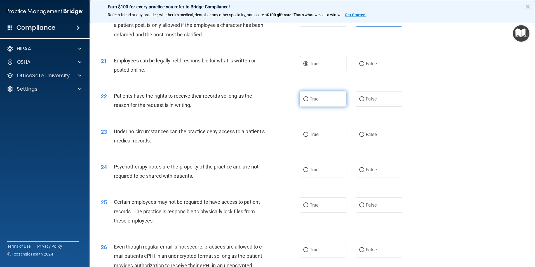
scroll to position [895, 0]
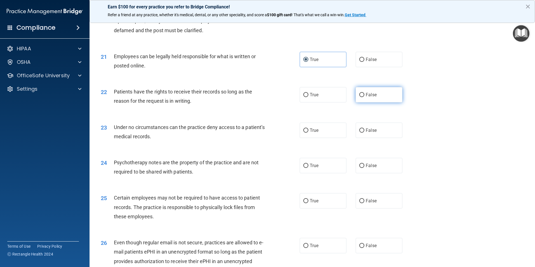
click at [369, 97] on span "False" at bounding box center [371, 94] width 11 height 5
click at [364, 97] on input "False" at bounding box center [361, 95] width 5 height 4
radio input "true"
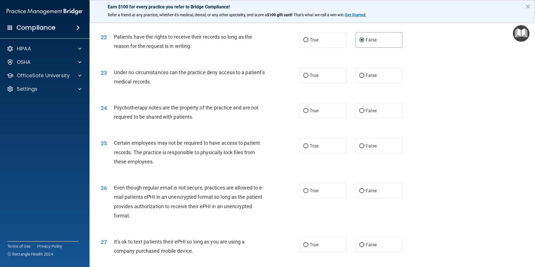
scroll to position [951, 0]
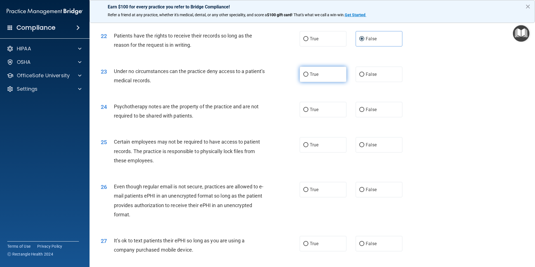
click at [308, 82] on label "True" at bounding box center [323, 74] width 47 height 15
click at [308, 77] on input "True" at bounding box center [305, 74] width 5 height 4
radio input "true"
click at [317, 117] on label "True" at bounding box center [323, 109] width 47 height 15
click at [308, 112] on input "True" at bounding box center [305, 110] width 5 height 4
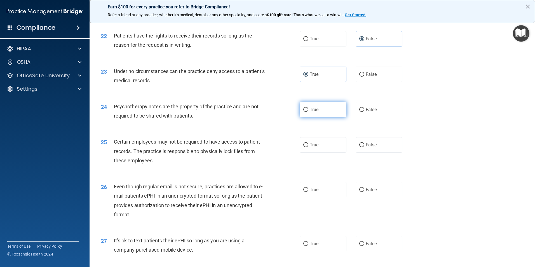
radio input "true"
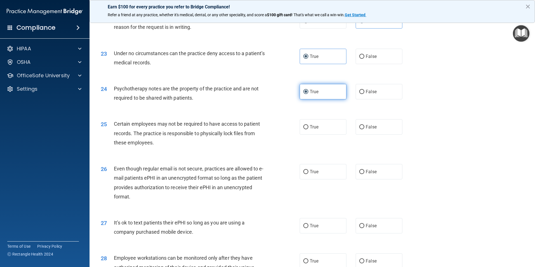
scroll to position [979, 0]
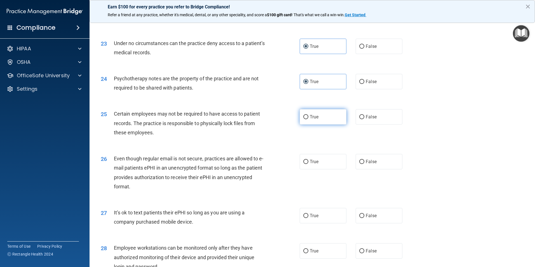
click at [316, 119] on span "True" at bounding box center [314, 116] width 9 height 5
click at [308, 119] on input "True" at bounding box center [305, 117] width 5 height 4
radio input "true"
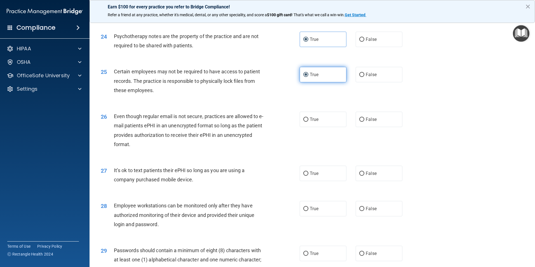
scroll to position [1035, 0]
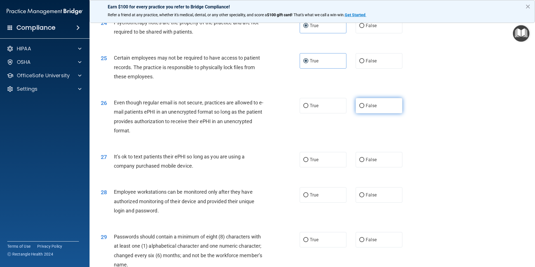
click at [366, 108] on span "False" at bounding box center [371, 105] width 11 height 5
click at [364, 108] on input "False" at bounding box center [361, 106] width 5 height 4
radio input "true"
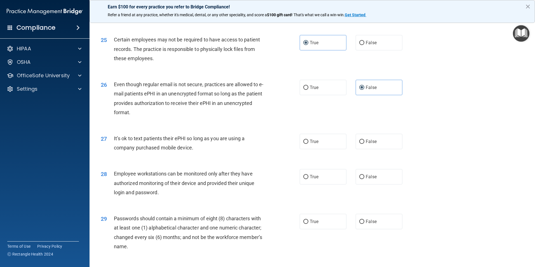
scroll to position [1063, 0]
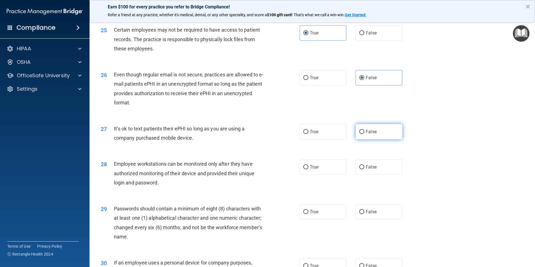
click at [380, 139] on label "False" at bounding box center [378, 131] width 47 height 15
click at [364, 134] on input "False" at bounding box center [361, 132] width 5 height 4
radio input "true"
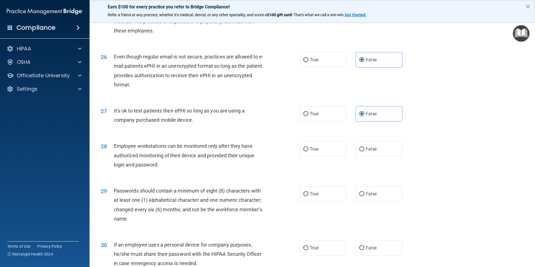
scroll to position [1091, 0]
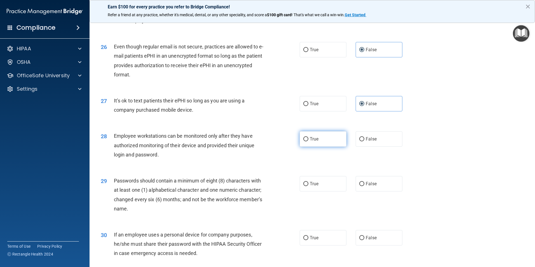
click at [331, 147] on label "True" at bounding box center [323, 138] width 47 height 15
click at [308, 141] on input "True" at bounding box center [305, 139] width 5 height 4
radio input "true"
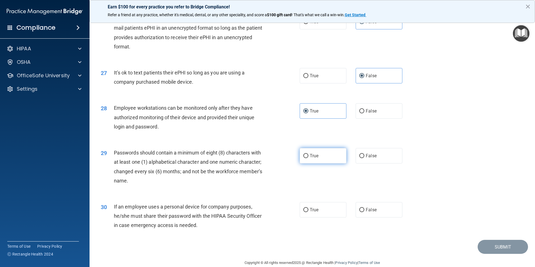
click at [320, 163] on label "True" at bounding box center [323, 155] width 47 height 15
click at [308, 158] on input "True" at bounding box center [305, 156] width 5 height 4
radio input "true"
click at [366, 216] on label "False" at bounding box center [378, 209] width 47 height 15
click at [435, 180] on div "29 Passwords should contain a minimum of eight (8) characters with at least one…" at bounding box center [311, 168] width 431 height 54
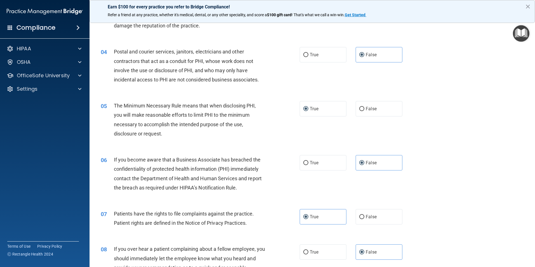
scroll to position [112, 0]
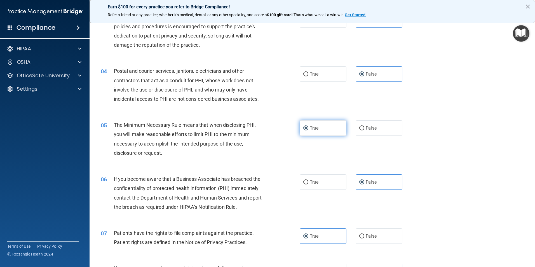
click at [311, 134] on label "True" at bounding box center [323, 127] width 47 height 15
click at [308, 130] on input "True" at bounding box center [305, 128] width 5 height 4
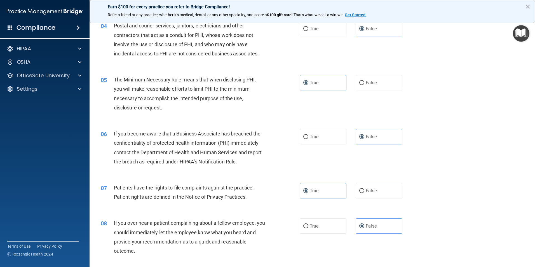
scroll to position [0, 0]
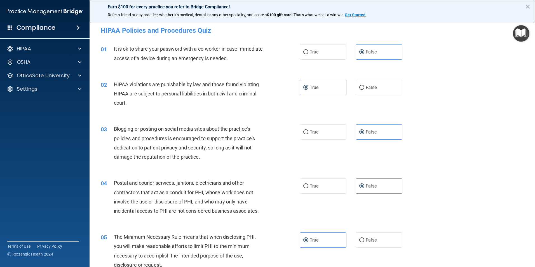
drag, startPoint x: 495, startPoint y: 183, endPoint x: 470, endPoint y: 2, distance: 182.7
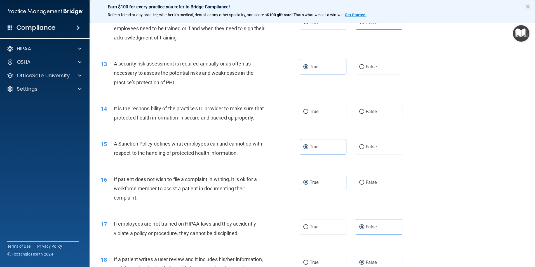
scroll to position [559, 0]
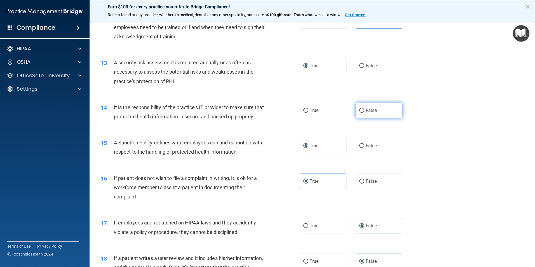
click at [369, 107] on label "False" at bounding box center [378, 110] width 47 height 15
click at [364, 109] on input "False" at bounding box center [361, 111] width 5 height 4
radio input "true"
click at [439, 117] on div "14 It is the responsibility of the practice’s IT provider to make sure that pro…" at bounding box center [311, 113] width 431 height 35
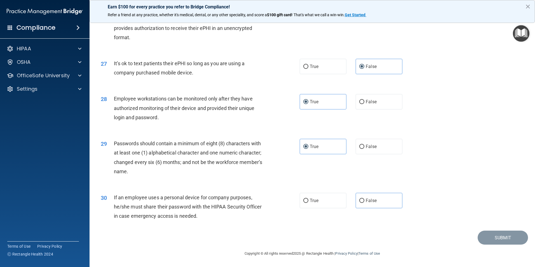
scroll to position [1137, 0]
click at [363, 197] on label "False" at bounding box center [378, 200] width 47 height 15
click at [363, 199] on input "False" at bounding box center [361, 201] width 5 height 4
radio input "true"
click at [492, 238] on button "Submit" at bounding box center [502, 237] width 50 height 14
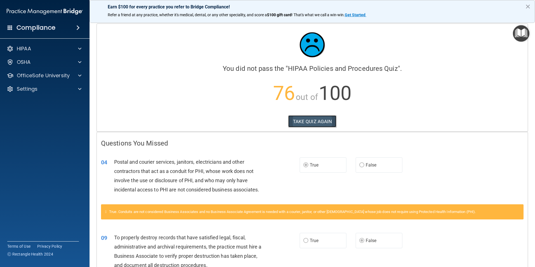
click at [300, 123] on button "TAKE QUIZ AGAIN" at bounding box center [312, 121] width 48 height 12
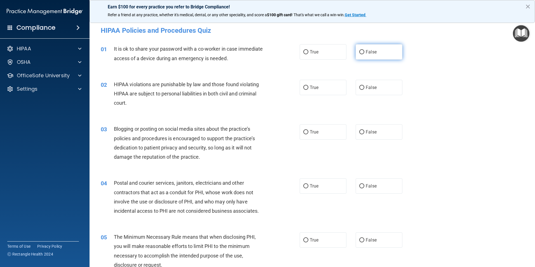
click at [372, 56] on label "False" at bounding box center [378, 51] width 47 height 15
click at [364, 54] on input "False" at bounding box center [361, 52] width 5 height 4
radio input "true"
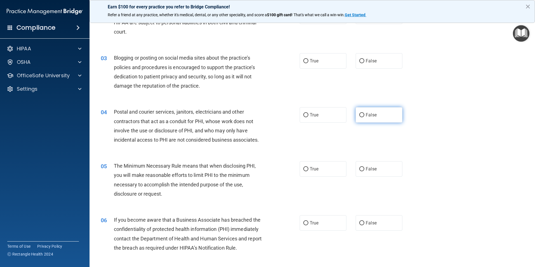
scroll to position [84, 0]
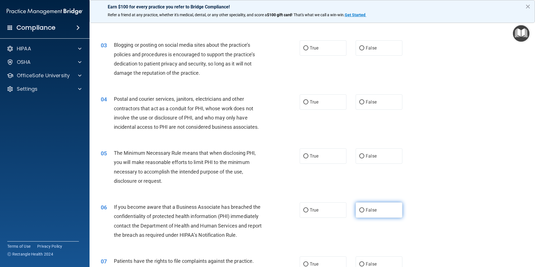
click at [366, 207] on span "False" at bounding box center [371, 209] width 11 height 5
click at [364, 208] on input "False" at bounding box center [361, 210] width 5 height 4
radio input "true"
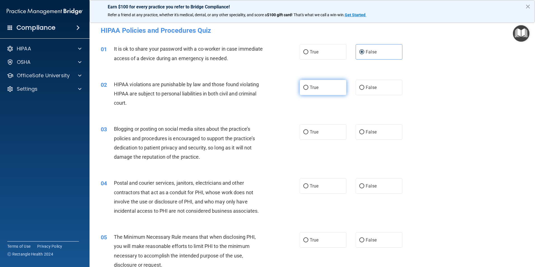
click at [316, 89] on span "True" at bounding box center [314, 87] width 9 height 5
click at [308, 89] on input "True" at bounding box center [305, 88] width 5 height 4
radio input "true"
click at [385, 135] on label "False" at bounding box center [378, 131] width 47 height 15
click at [364, 134] on input "False" at bounding box center [361, 132] width 5 height 4
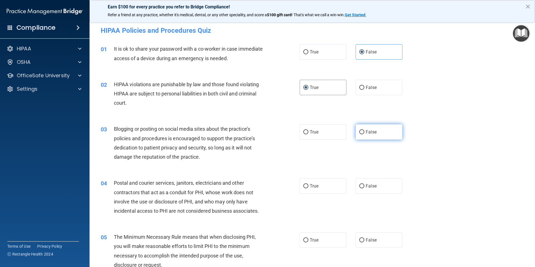
radio input "true"
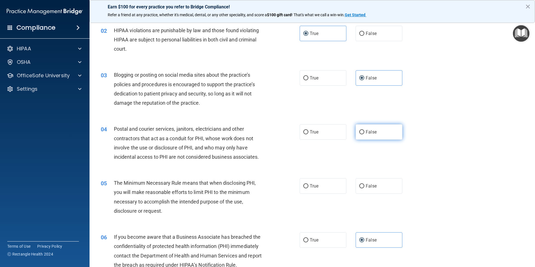
scroll to position [56, 0]
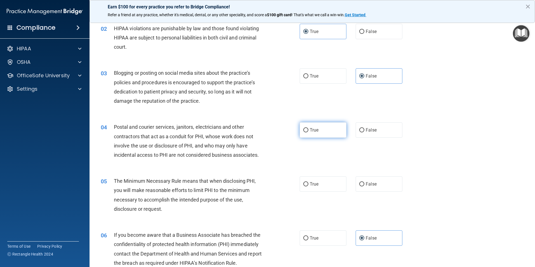
click at [338, 133] on label "True" at bounding box center [323, 129] width 47 height 15
click at [308, 132] on input "True" at bounding box center [305, 130] width 5 height 4
radio input "true"
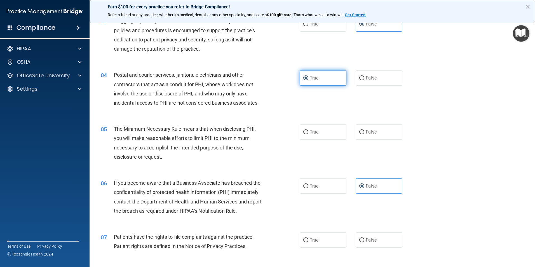
scroll to position [112, 0]
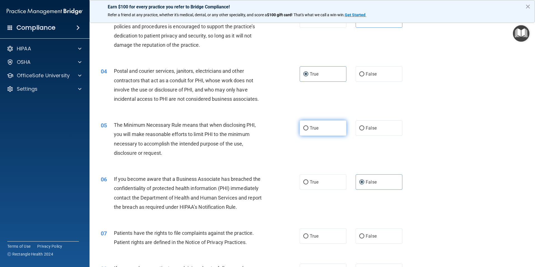
click at [331, 135] on label "True" at bounding box center [323, 127] width 47 height 15
click at [308, 130] on input "True" at bounding box center [305, 128] width 5 height 4
radio input "true"
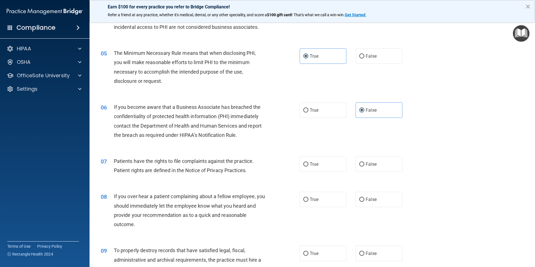
scroll to position [224, 0]
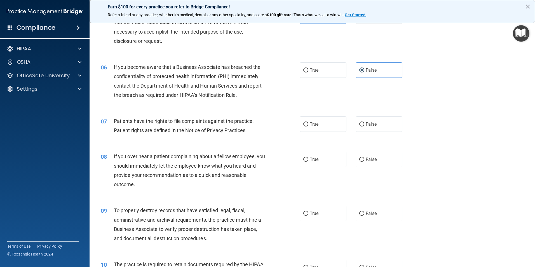
click at [341, 102] on div "06 If you become aware that a Business Associate has breached the confidentiali…" at bounding box center [311, 82] width 431 height 54
click at [325, 126] on label "True" at bounding box center [323, 123] width 47 height 15
click at [308, 126] on input "True" at bounding box center [305, 124] width 5 height 4
radio input "true"
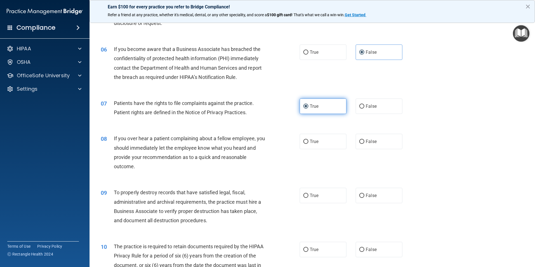
scroll to position [252, 0]
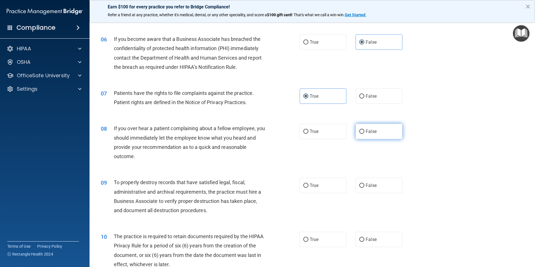
click at [372, 130] on span "False" at bounding box center [371, 131] width 11 height 5
click at [364, 130] on input "False" at bounding box center [361, 131] width 5 height 4
radio input "true"
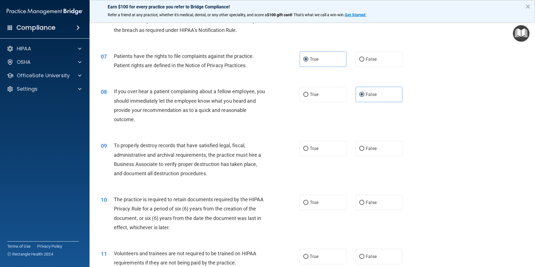
scroll to position [308, 0]
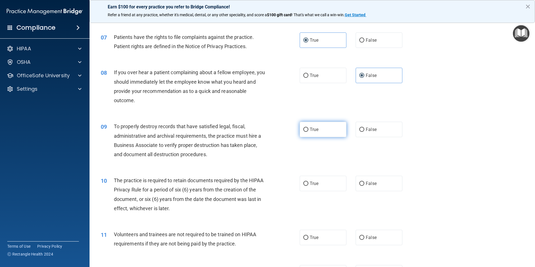
click at [331, 132] on label "True" at bounding box center [323, 129] width 47 height 15
click at [308, 132] on input "True" at bounding box center [305, 130] width 5 height 4
radio input "true"
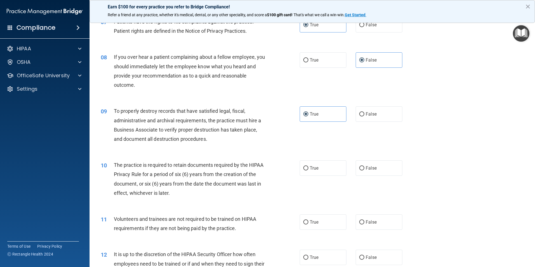
scroll to position [336, 0]
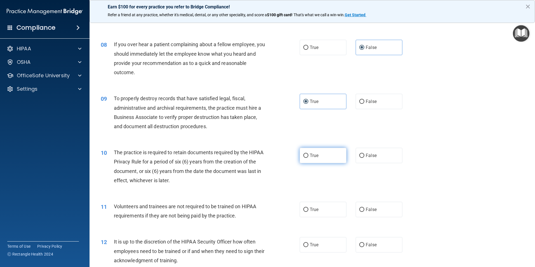
click at [325, 156] on label "True" at bounding box center [323, 155] width 47 height 15
click at [308, 156] on input "True" at bounding box center [305, 156] width 5 height 4
radio input "true"
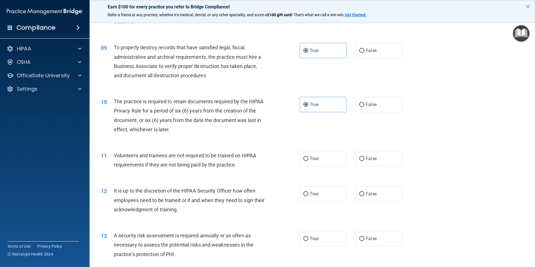
scroll to position [392, 0]
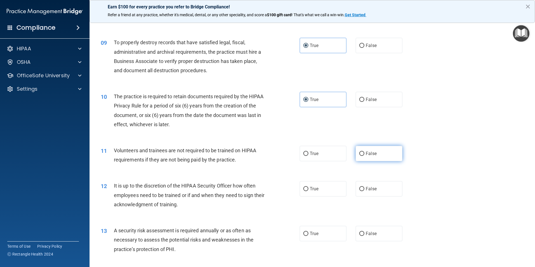
click at [379, 155] on label "False" at bounding box center [378, 153] width 47 height 15
click at [364, 155] on input "False" at bounding box center [361, 154] width 5 height 4
radio input "true"
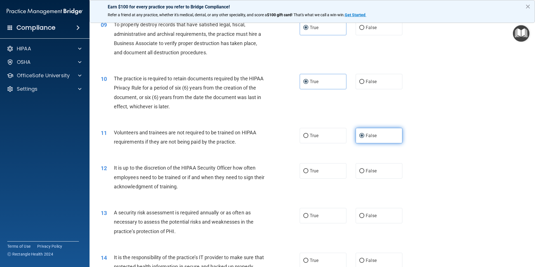
scroll to position [420, 0]
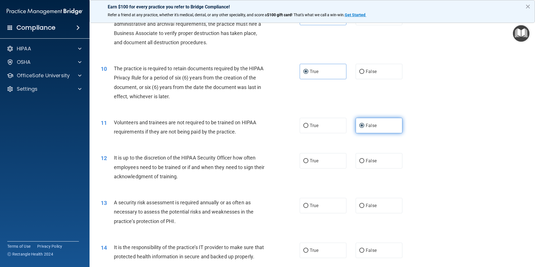
click at [379, 155] on label "False" at bounding box center [378, 160] width 47 height 15
click at [364, 159] on input "False" at bounding box center [361, 161] width 5 height 4
radio input "true"
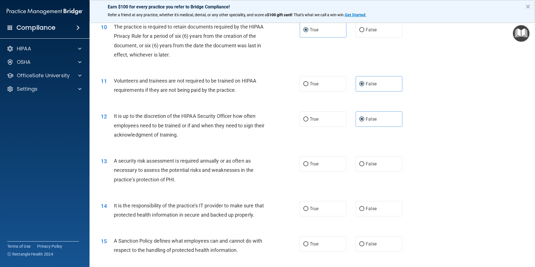
scroll to position [503, 0]
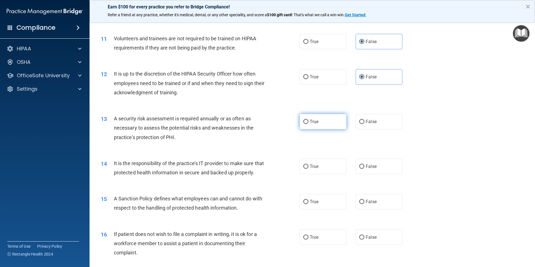
click at [327, 123] on label "True" at bounding box center [323, 121] width 47 height 15
click at [308, 123] on input "True" at bounding box center [305, 122] width 5 height 4
radio input "true"
click at [366, 168] on span "False" at bounding box center [371, 166] width 11 height 5
click at [364, 168] on input "False" at bounding box center [361, 166] width 5 height 4
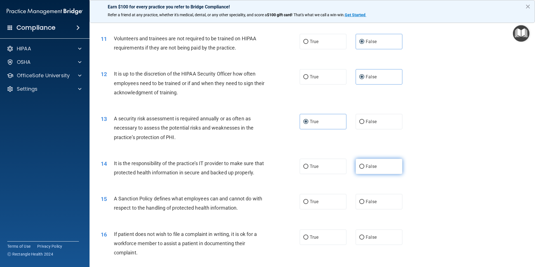
radio input "true"
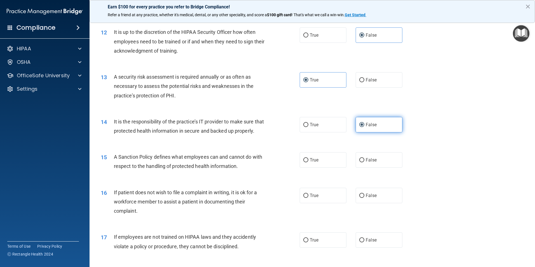
scroll to position [559, 0]
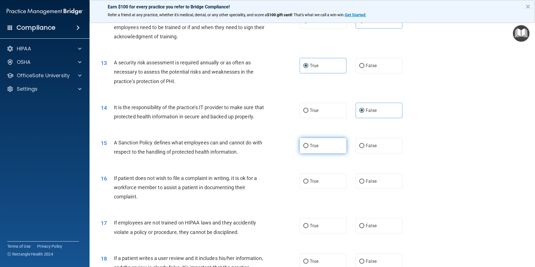
click at [335, 150] on label "True" at bounding box center [323, 145] width 47 height 15
click at [308, 148] on input "True" at bounding box center [305, 146] width 5 height 4
radio input "true"
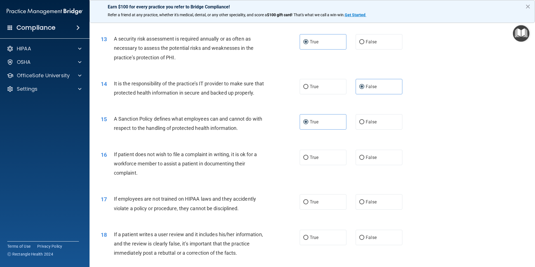
scroll to position [615, 0]
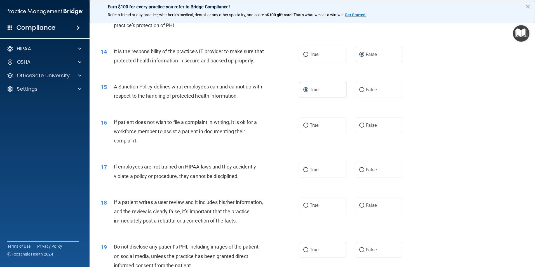
click at [312, 145] on div "16 If patient does not wish to file a complaint in writing, it is ok for a work…" at bounding box center [311, 132] width 431 height 45
click at [318, 133] on label "True" at bounding box center [323, 124] width 47 height 15
click at [308, 128] on input "True" at bounding box center [305, 125] width 5 height 4
radio input "true"
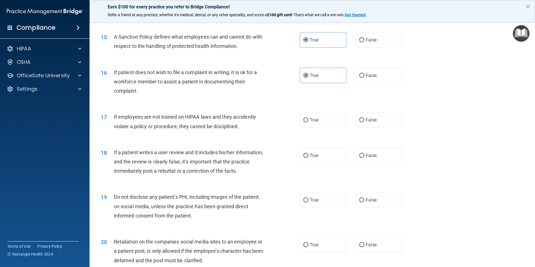
scroll to position [671, 0]
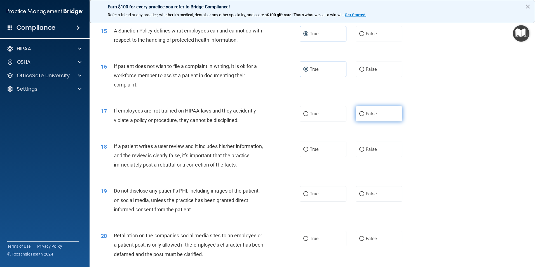
click at [369, 116] on span "False" at bounding box center [371, 113] width 11 height 5
click at [364, 116] on input "False" at bounding box center [361, 114] width 5 height 4
radio input "true"
click at [374, 157] on label "False" at bounding box center [378, 149] width 47 height 15
click at [364, 152] on input "False" at bounding box center [361, 149] width 5 height 4
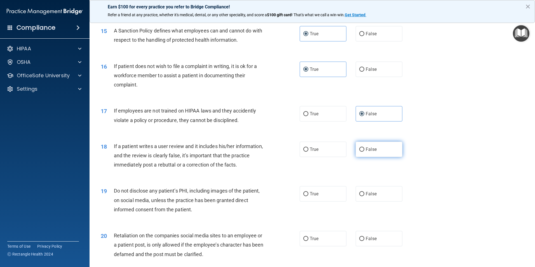
radio input "true"
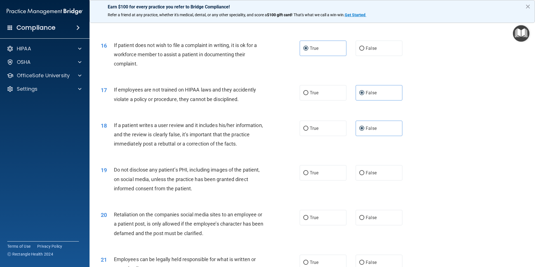
scroll to position [727, 0]
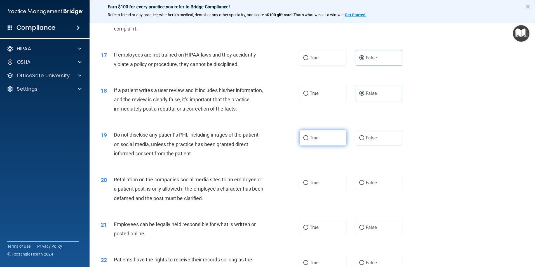
click at [325, 145] on label "True" at bounding box center [323, 137] width 47 height 15
click at [308, 140] on input "True" at bounding box center [305, 138] width 5 height 4
radio input "true"
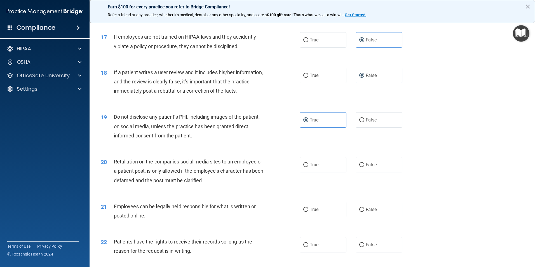
scroll to position [755, 0]
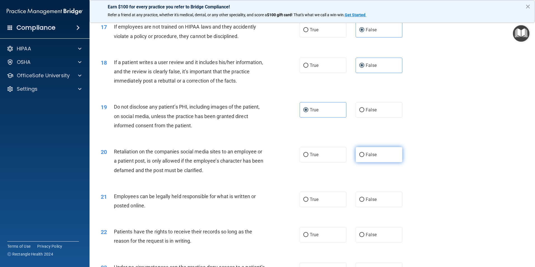
click at [367, 162] on label "False" at bounding box center [378, 154] width 47 height 15
click at [364, 157] on input "False" at bounding box center [361, 155] width 5 height 4
radio input "true"
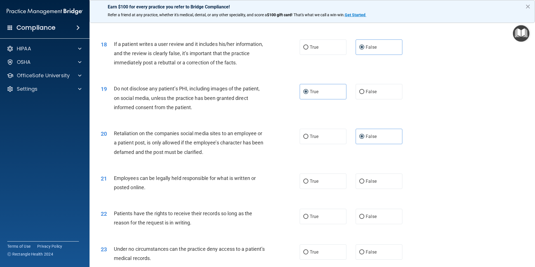
scroll to position [783, 0]
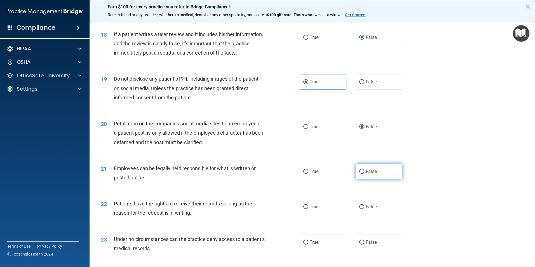
click at [387, 175] on label "False" at bounding box center [378, 171] width 47 height 15
click at [364, 174] on input "False" at bounding box center [361, 171] width 5 height 4
radio input "true"
click at [326, 177] on label "True" at bounding box center [323, 171] width 47 height 15
click at [308, 174] on input "True" at bounding box center [305, 171] width 5 height 4
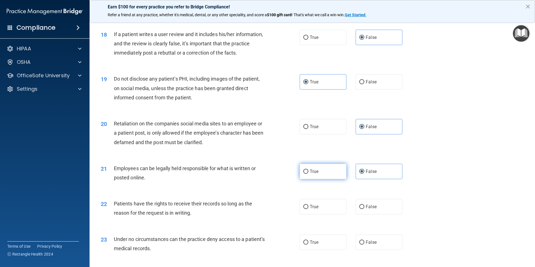
radio input "true"
radio input "false"
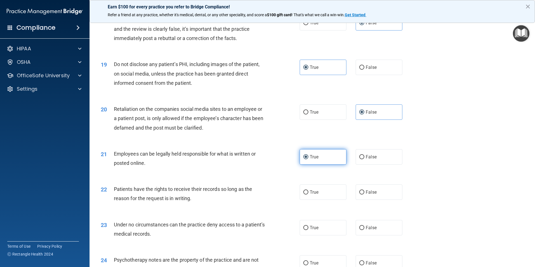
scroll to position [811, 0]
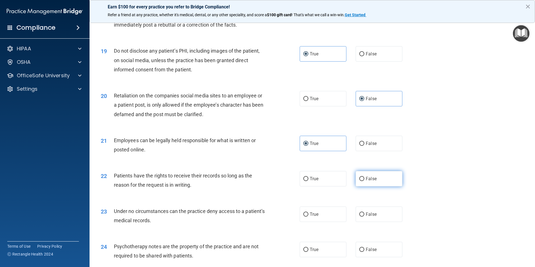
click at [382, 186] on label "False" at bounding box center [378, 178] width 47 height 15
click at [364, 181] on input "False" at bounding box center [361, 179] width 5 height 4
radio input "true"
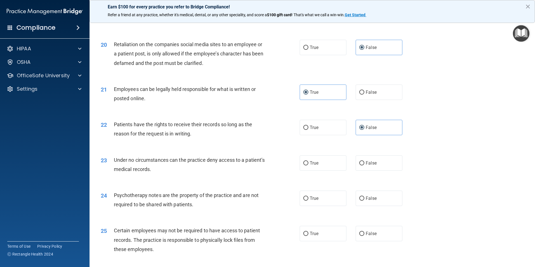
scroll to position [867, 0]
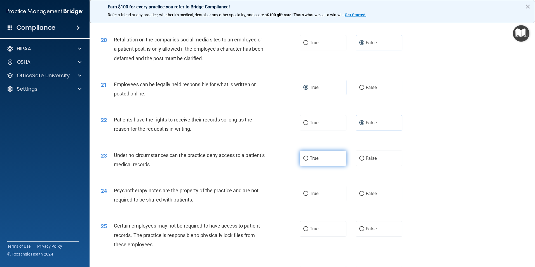
click at [331, 166] on label "True" at bounding box center [323, 157] width 47 height 15
click at [308, 161] on input "True" at bounding box center [305, 158] width 5 height 4
radio input "true"
click at [383, 166] on label "False" at bounding box center [378, 157] width 47 height 15
click at [364, 161] on input "False" at bounding box center [361, 158] width 5 height 4
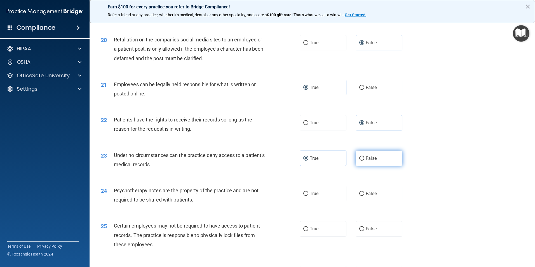
radio input "true"
radio input "false"
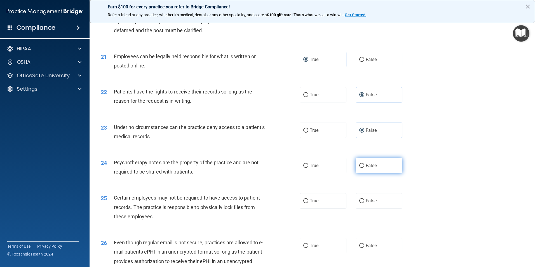
click at [380, 173] on label "False" at bounding box center [378, 165] width 47 height 15
click at [364, 168] on input "False" at bounding box center [361, 166] width 5 height 4
radio input "true"
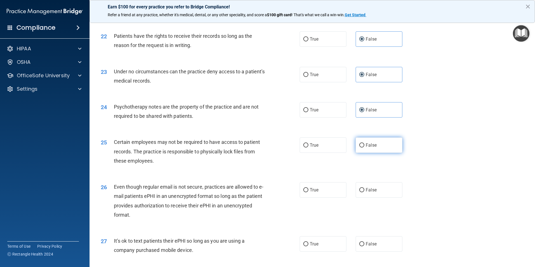
scroll to position [951, 0]
click at [314, 147] on span "True" at bounding box center [314, 144] width 9 height 5
click at [308, 147] on input "True" at bounding box center [305, 145] width 5 height 4
radio input "true"
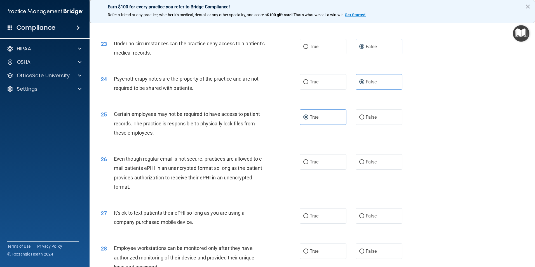
scroll to position [979, 0]
click at [367, 164] on span "False" at bounding box center [371, 161] width 11 height 5
click at [364, 164] on input "False" at bounding box center [361, 162] width 5 height 4
radio input "true"
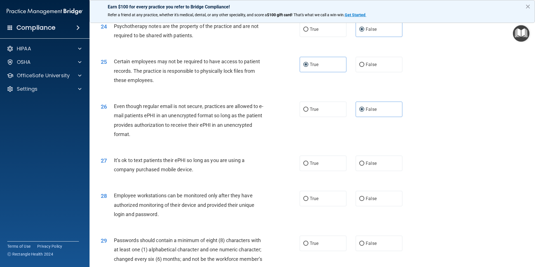
scroll to position [1035, 0]
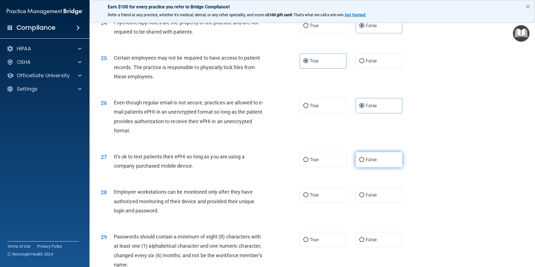
click at [366, 167] on label "False" at bounding box center [378, 159] width 47 height 15
click at [364, 162] on input "False" at bounding box center [361, 160] width 5 height 4
radio input "true"
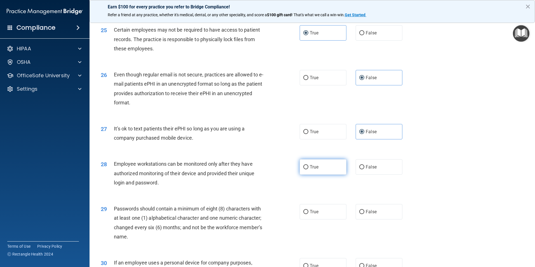
click at [313, 169] on span "True" at bounding box center [314, 166] width 9 height 5
click at [308, 169] on input "True" at bounding box center [305, 167] width 5 height 4
radio input "true"
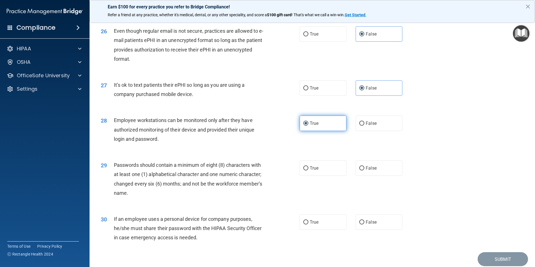
scroll to position [1119, 0]
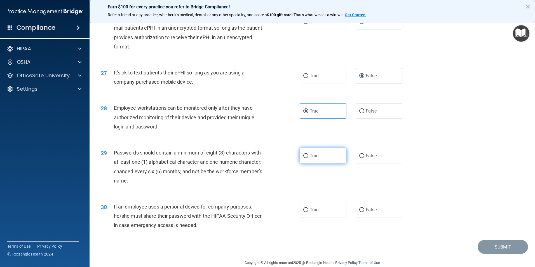
click at [319, 163] on label "True" at bounding box center [323, 155] width 47 height 15
click at [308, 158] on input "True" at bounding box center [305, 156] width 5 height 4
radio input "true"
click at [371, 217] on label "False" at bounding box center [378, 209] width 47 height 15
click at [364, 212] on input "False" at bounding box center [361, 210] width 5 height 4
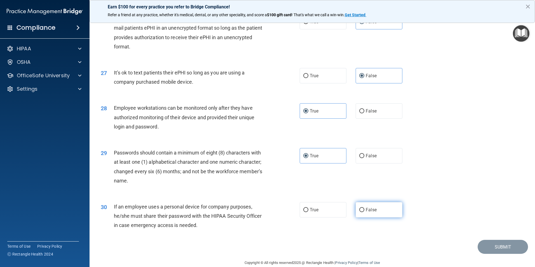
radio input "true"
click at [496, 254] on button "Submit" at bounding box center [502, 247] width 50 height 14
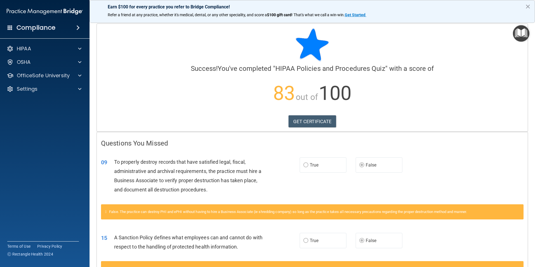
click at [528, 32] on img "Open Resource Center" at bounding box center [521, 33] width 17 height 17
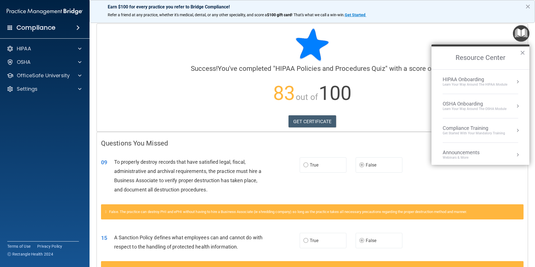
click at [477, 109] on div "Learn your way around the OSHA module" at bounding box center [474, 109] width 64 height 5
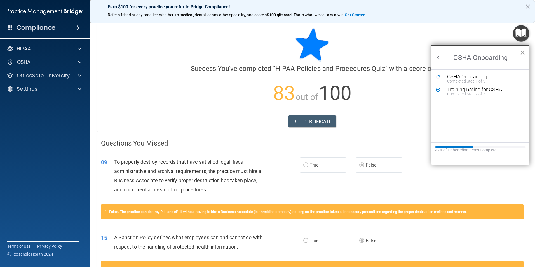
click at [524, 54] on button "×" at bounding box center [522, 52] width 5 height 9
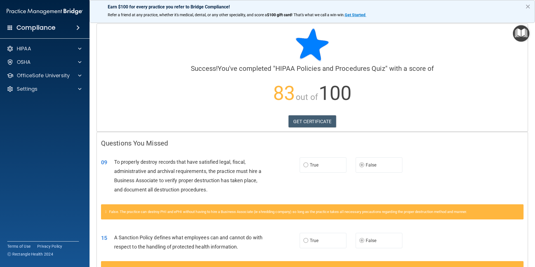
click at [519, 32] on img "Open Resource Center" at bounding box center [521, 33] width 17 height 17
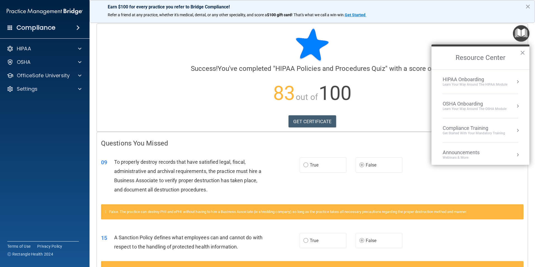
click at [477, 127] on div "Compliance Training" at bounding box center [473, 128] width 62 height 6
click at [473, 78] on div "HIPAA Training for Members" at bounding box center [467, 78] width 62 height 5
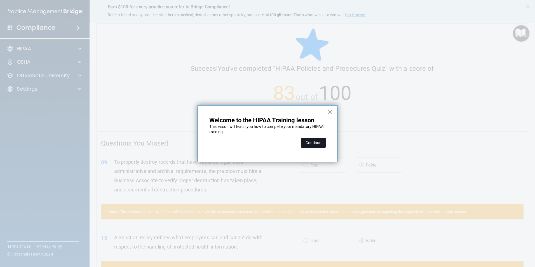
click at [316, 138] on button "Continue" at bounding box center [313, 143] width 25 height 10
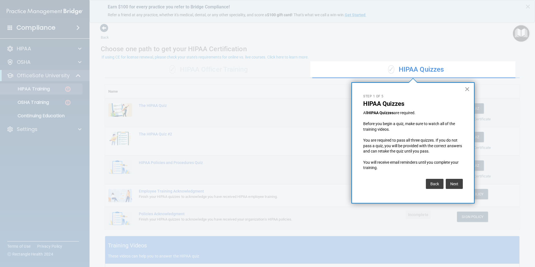
click at [467, 90] on button "×" at bounding box center [466, 88] width 5 height 9
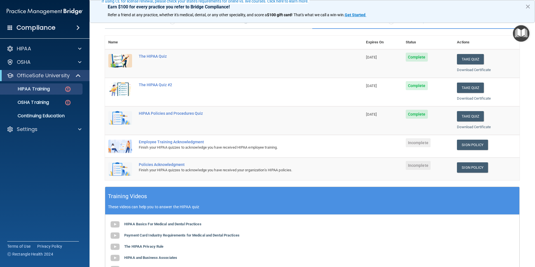
scroll to position [56, 0]
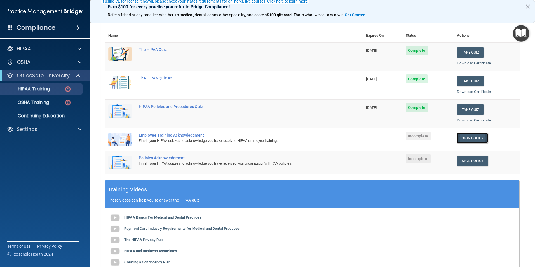
click at [478, 141] on link "Sign Policy" at bounding box center [472, 138] width 31 height 10
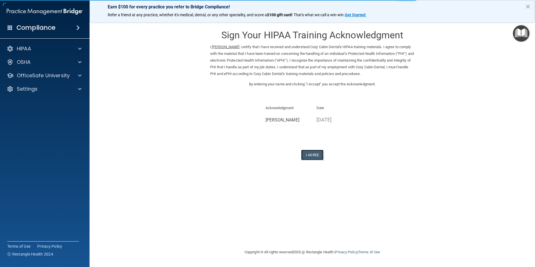
click at [319, 154] on button "I Agree" at bounding box center [312, 155] width 22 height 10
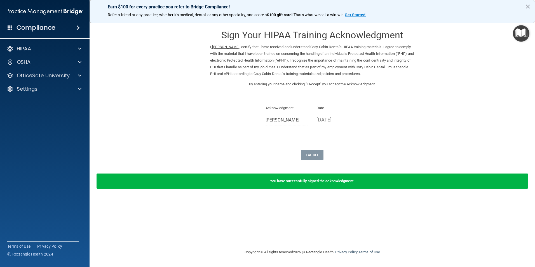
click at [524, 36] on img "Open Resource Center" at bounding box center [521, 33] width 17 height 17
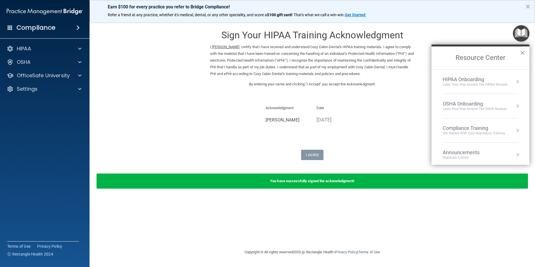
click at [477, 129] on div "Compliance Training" at bounding box center [473, 128] width 62 height 6
click at [437, 57] on button "Back to Resource Center Home" at bounding box center [438, 58] width 6 height 6
click at [462, 100] on li "OSHA Onboarding Learn your way around the OSHA module" at bounding box center [480, 106] width 76 height 24
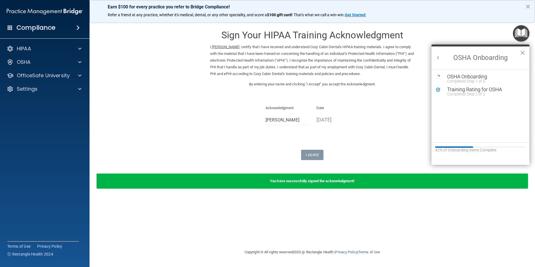
click at [438, 57] on button "Back to Resource Center Home" at bounding box center [438, 58] width 6 height 6
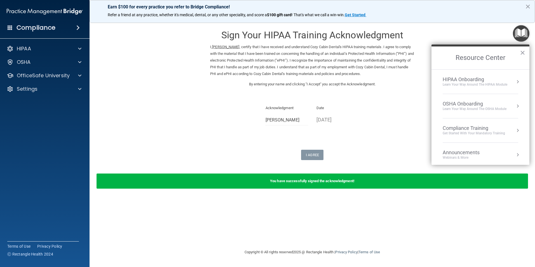
click at [452, 83] on div "Learn Your Way around the HIPAA module" at bounding box center [474, 84] width 65 height 5
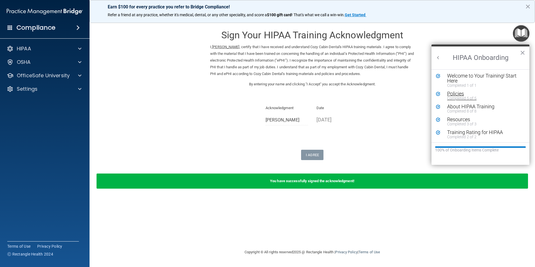
scroll to position [1, 0]
click at [522, 55] on button "×" at bounding box center [522, 52] width 5 height 9
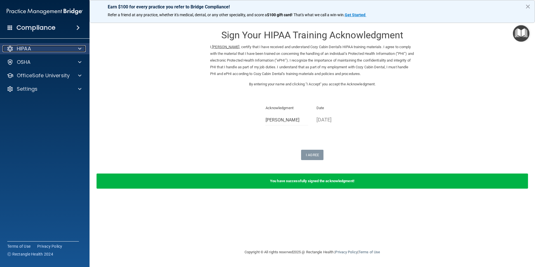
click at [48, 50] on div "HIPAA" at bounding box center [37, 48] width 69 height 7
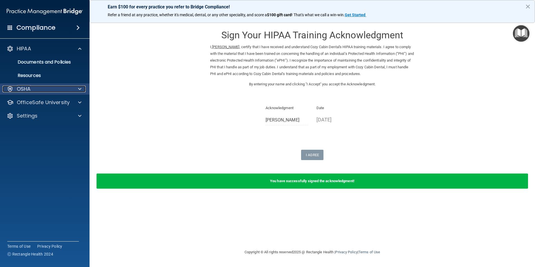
click at [42, 88] on div "OSHA" at bounding box center [37, 89] width 69 height 7
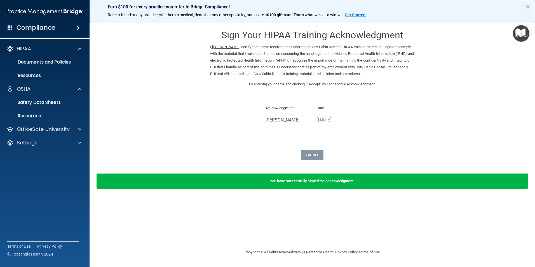
click at [529, 37] on main "Sign Your HIPAA Training Acknowledgment I, Michelle Anderson , certify that I h…" at bounding box center [311, 142] width 445 height 249
click at [518, 31] on img "Open Resource Center" at bounding box center [521, 33] width 17 height 17
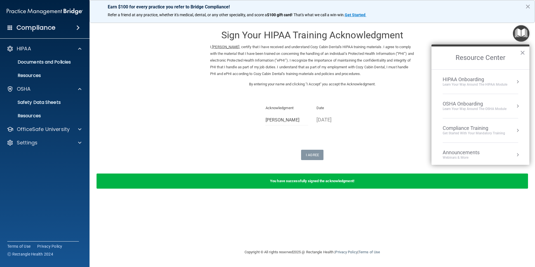
click at [474, 82] on div "Learn Your Way around the HIPAA module" at bounding box center [474, 84] width 65 height 5
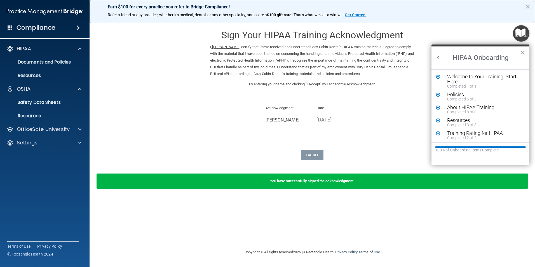
scroll to position [0, 0]
click at [469, 138] on div "Completed 2 of 2" at bounding box center [482, 138] width 71 height 4
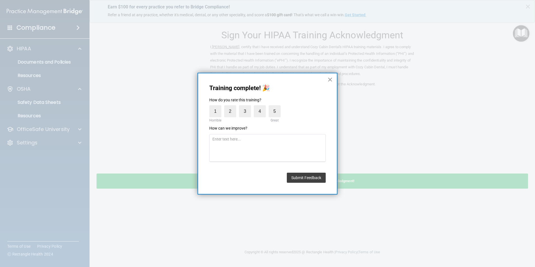
click at [332, 79] on div "Training complete! 🎉 How do you rate this training? 1 Horrible 2 3 4 5 Great Ho…" at bounding box center [267, 134] width 140 height 122
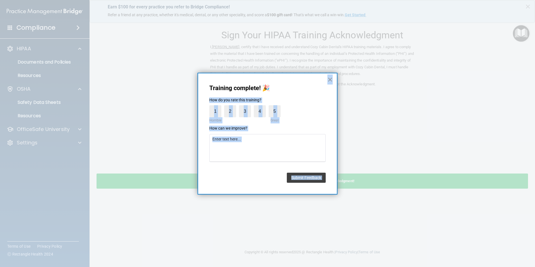
click at [331, 79] on button "×" at bounding box center [329, 79] width 5 height 9
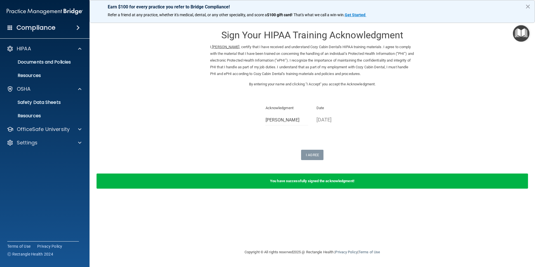
click at [530, 32] on main "Sign Your HIPAA Training Acknowledgment I, Michelle Anderson , certify that I h…" at bounding box center [311, 142] width 445 height 249
click at [524, 33] on img "Open Resource Center" at bounding box center [521, 33] width 17 height 17
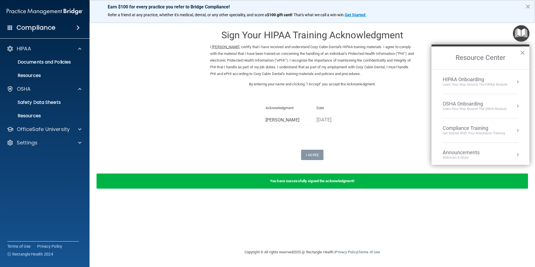
click at [477, 131] on div "Get Started with your mandatory training" at bounding box center [473, 133] width 62 height 5
click at [466, 79] on div "HIPAA Training for Members" at bounding box center [467, 78] width 62 height 5
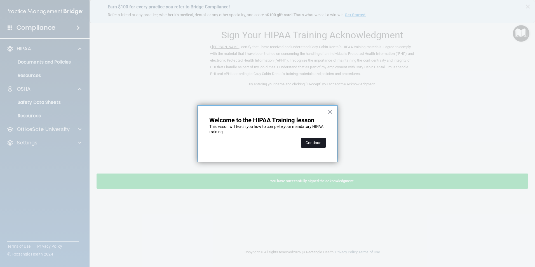
click at [319, 138] on button "Continue" at bounding box center [313, 143] width 25 height 10
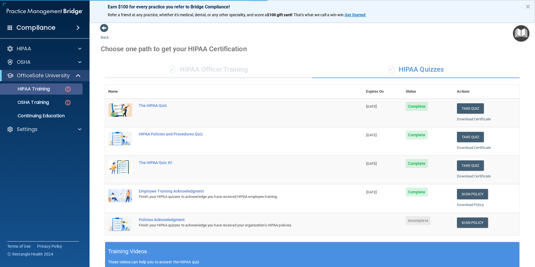
click at [45, 91] on body "Compliance HIPAA Documents and Policies Report an Incident Business Associates …" at bounding box center [267, 133] width 535 height 267
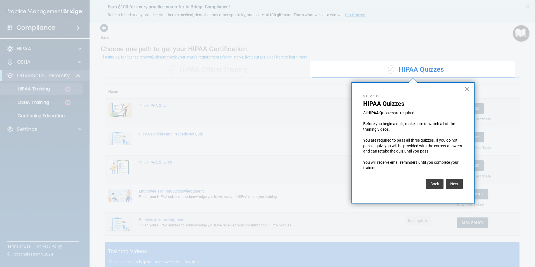
click at [465, 88] on button "×" at bounding box center [466, 88] width 5 height 9
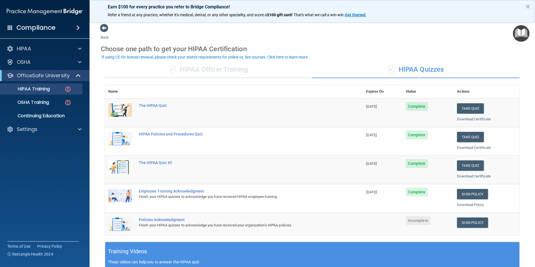
click at [242, 69] on div "✓ HIPAA Officer Training" at bounding box center [208, 69] width 207 height 17
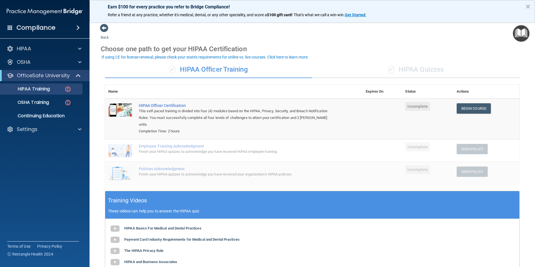
click at [419, 68] on div "✓ HIPAA Quizzes" at bounding box center [415, 69] width 207 height 17
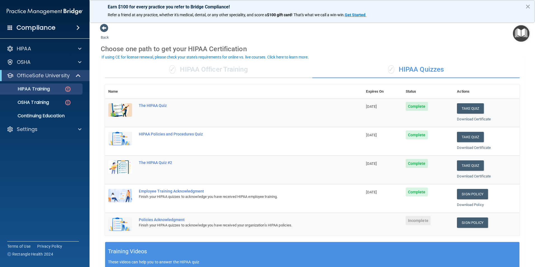
click at [218, 68] on div "✓ HIPAA Officer Training" at bounding box center [208, 69] width 207 height 17
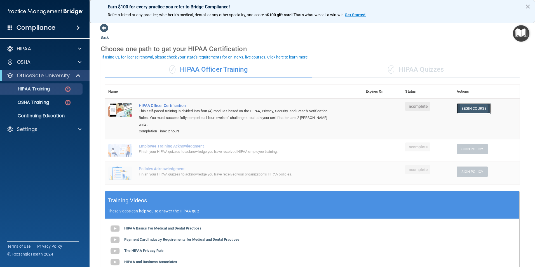
click at [465, 110] on link "Begin Course" at bounding box center [473, 108] width 34 height 10
